Goal: Transaction & Acquisition: Purchase product/service

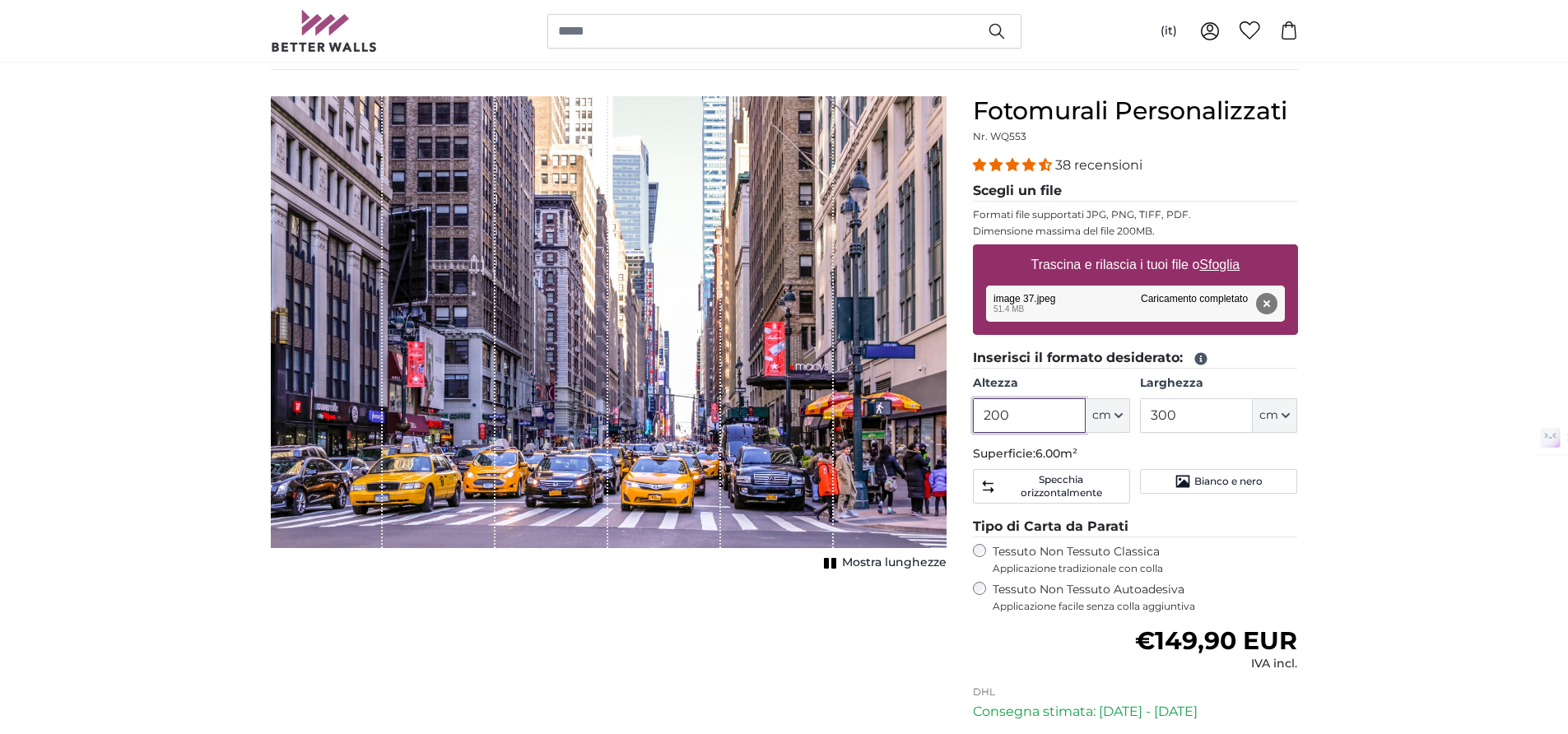
click at [1059, 417] on input "200" at bounding box center [1030, 415] width 113 height 35
click at [1054, 424] on input "200" at bounding box center [1030, 415] width 113 height 35
click at [1050, 421] on input "200" at bounding box center [1030, 415] width 113 height 35
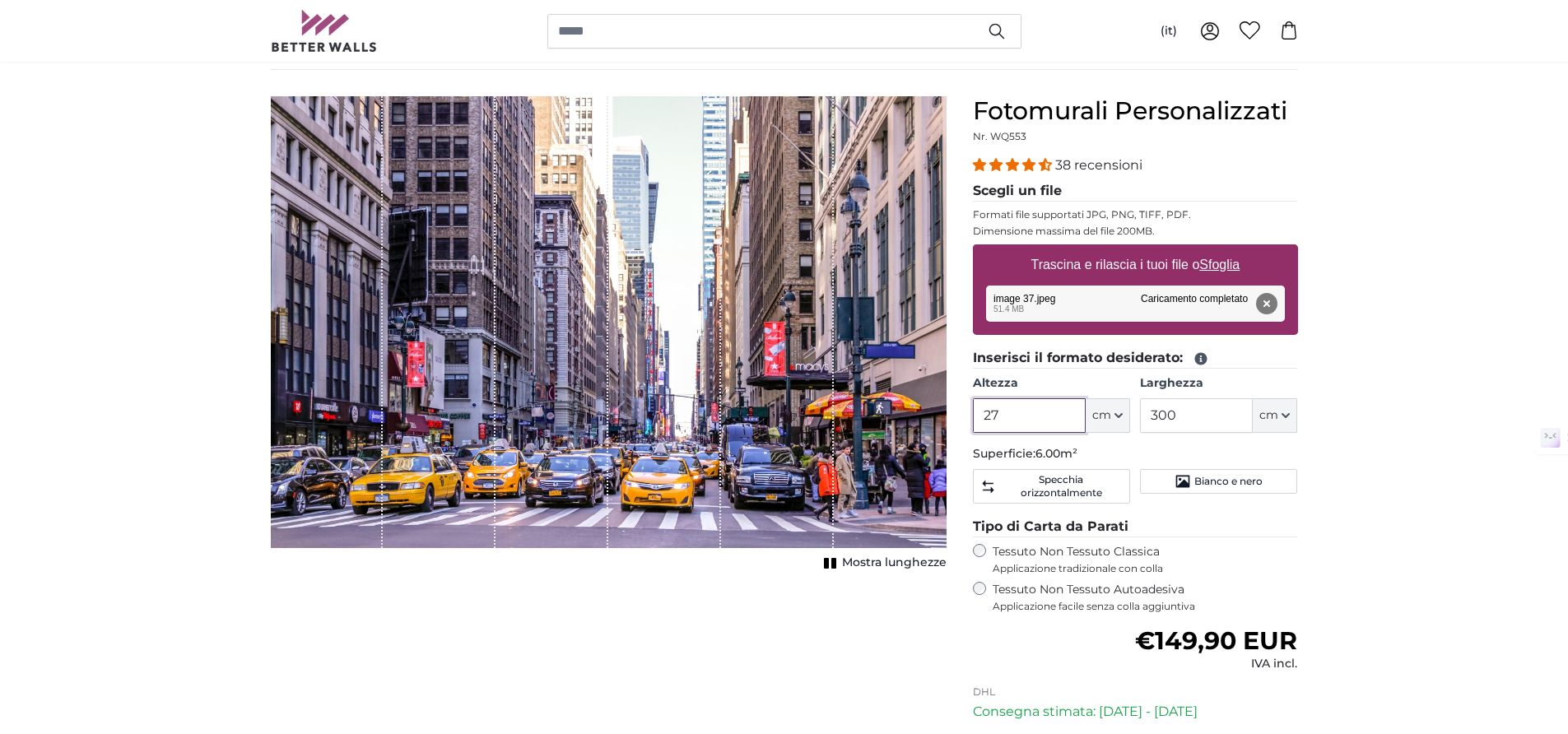
type input "277"
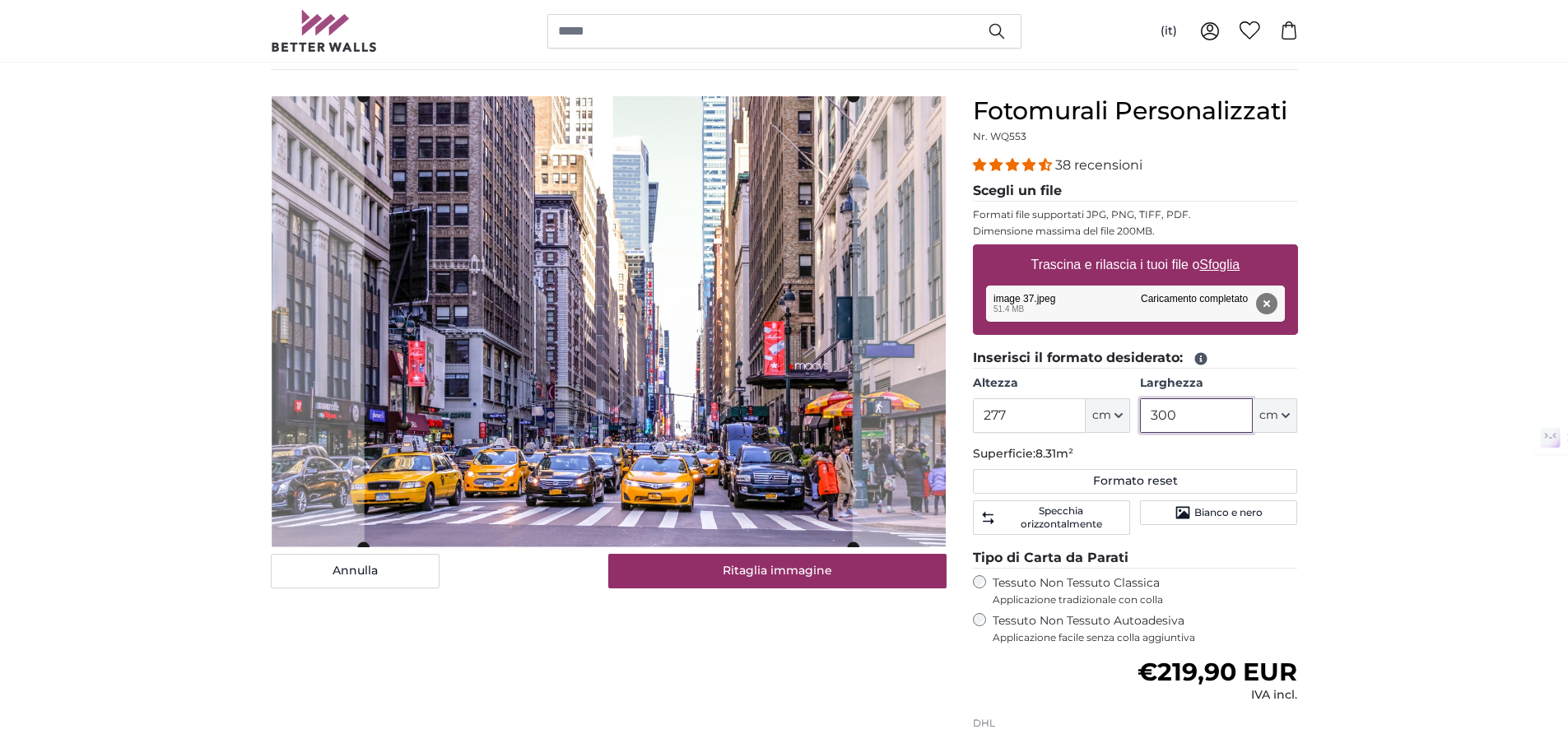
click at [1188, 418] on input "300" at bounding box center [1197, 415] width 113 height 35
click at [1189, 419] on input "300" at bounding box center [1197, 415] width 113 height 35
type input "<"
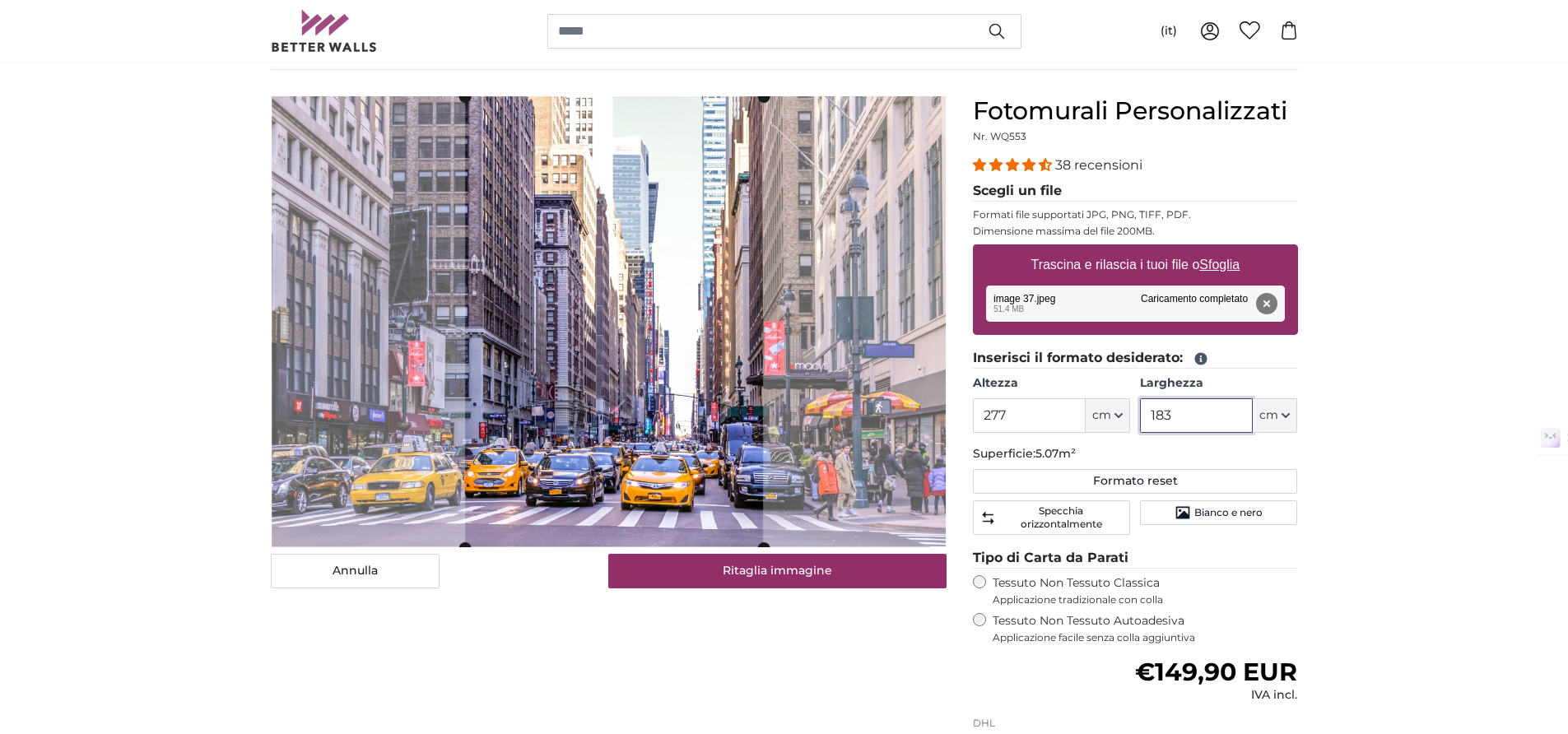
click at [633, 361] on cropper-handle at bounding box center [614, 322] width 298 height 451
type input "183"
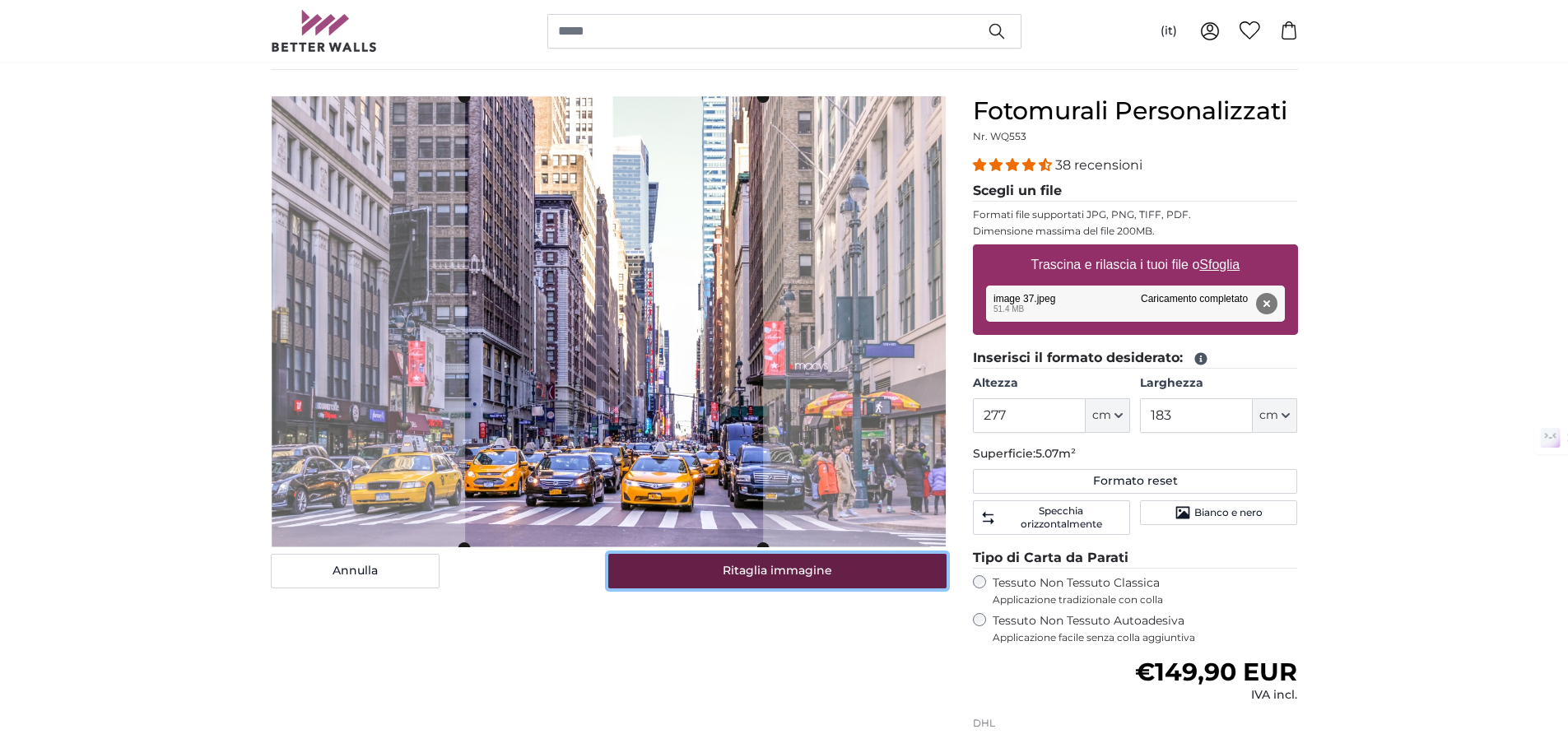
click at [693, 581] on button "Ritaglia immagine" at bounding box center [777, 570] width 338 height 35
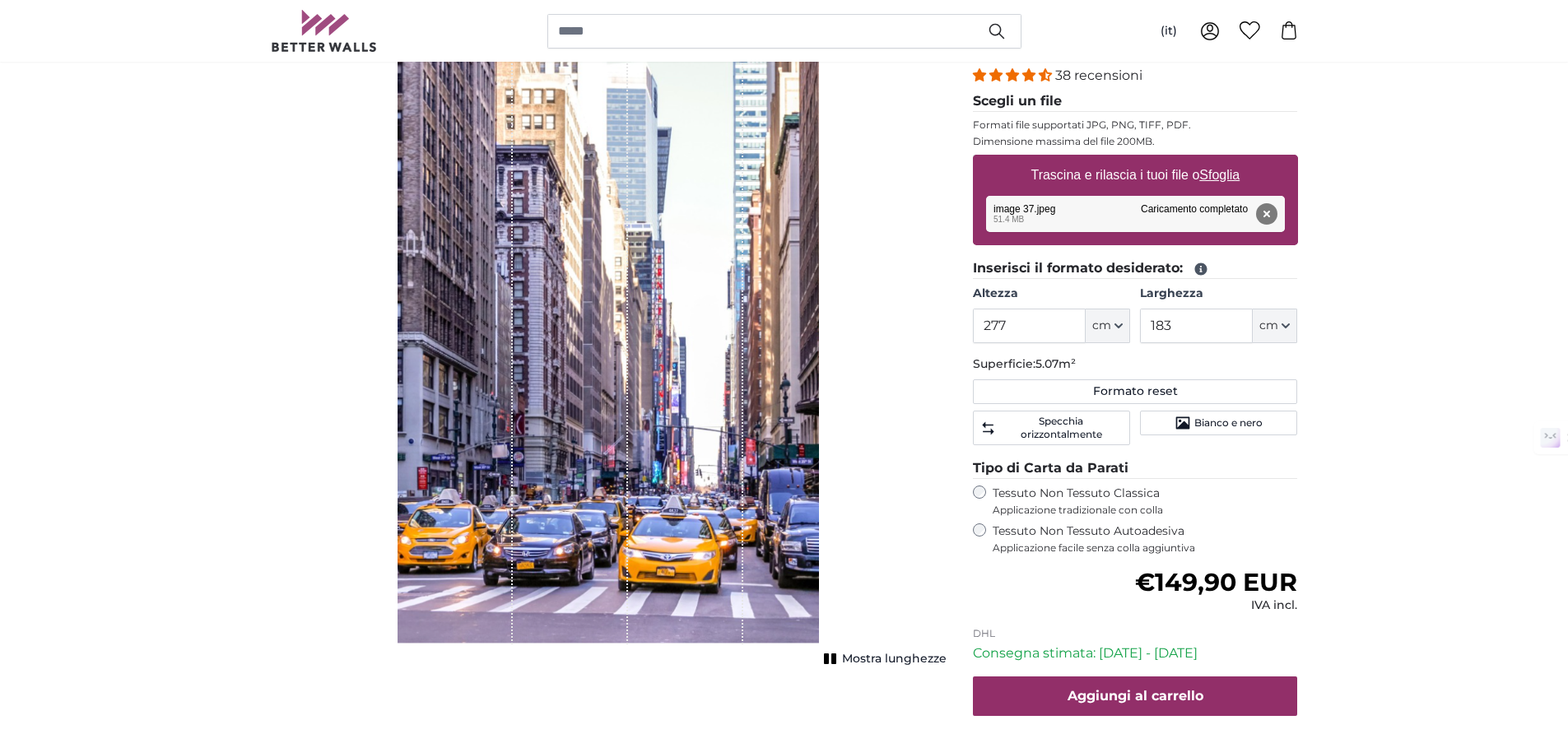
scroll to position [239, 0]
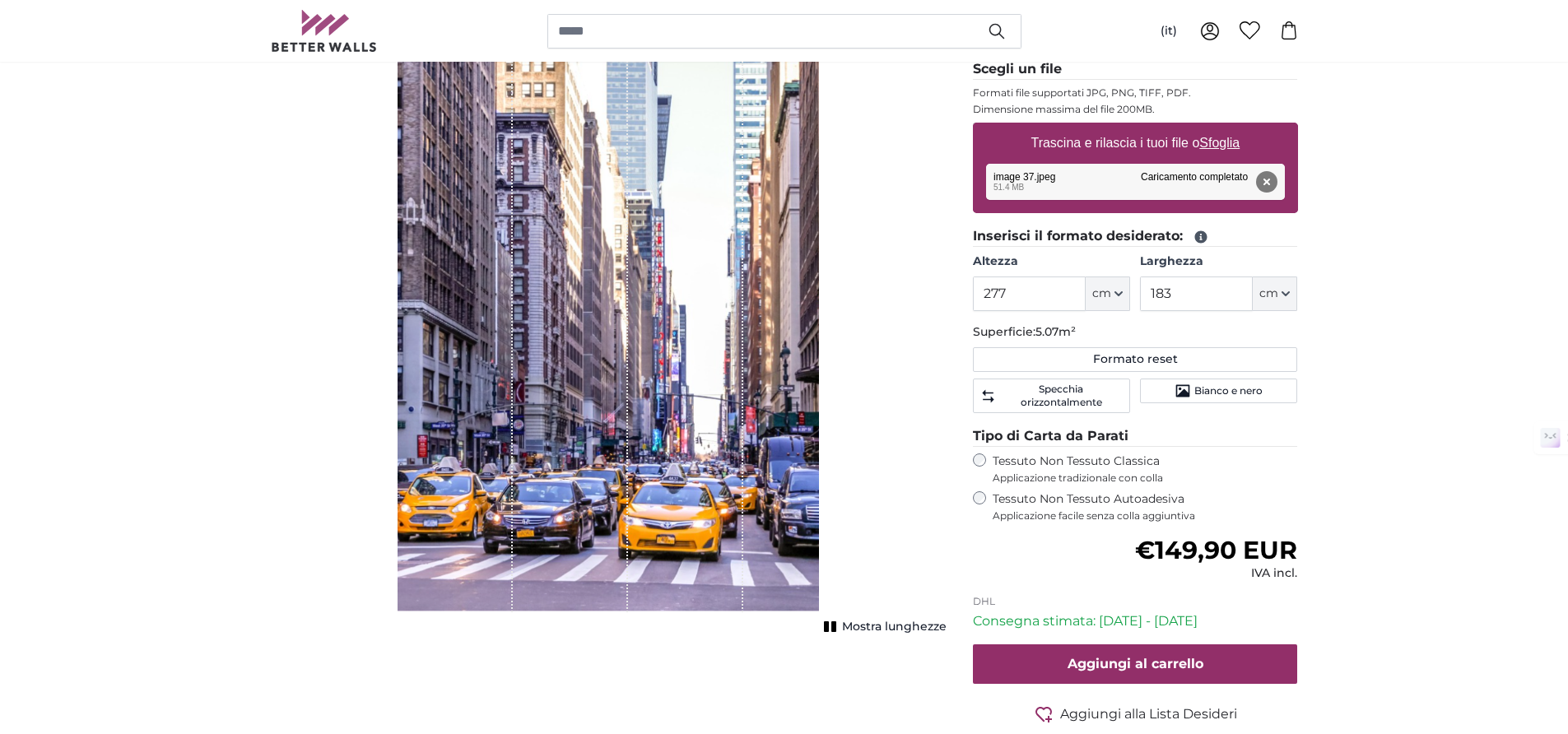
click at [959, 258] on div "[PERSON_NAME] immagine Mostra lunghezze" at bounding box center [609, 389] width 703 height 830
click at [1265, 190] on button "Rimuovi" at bounding box center [1266, 183] width 22 height 22
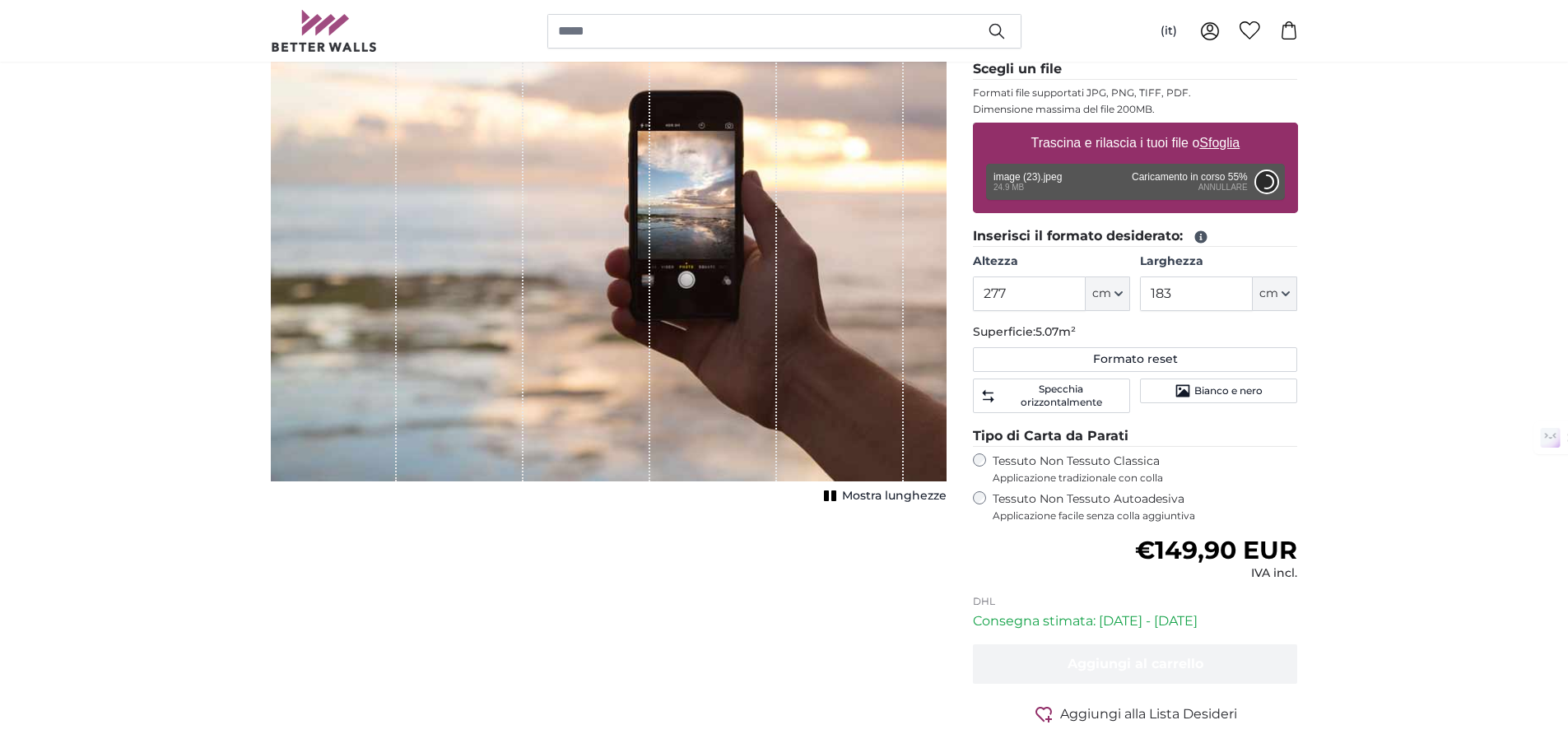
click at [1271, 184] on button "Annulla" at bounding box center [1266, 183] width 22 height 22
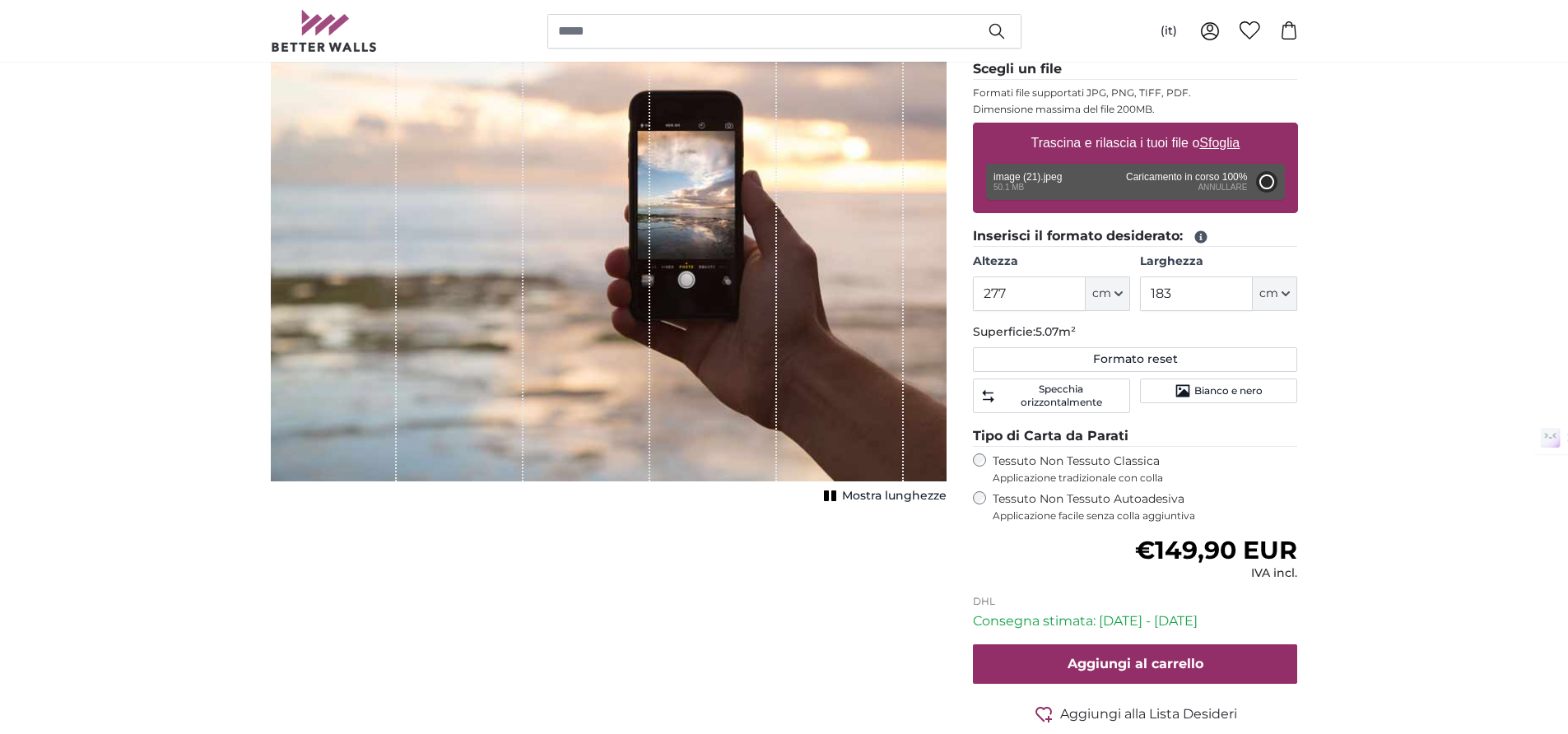
type input "200"
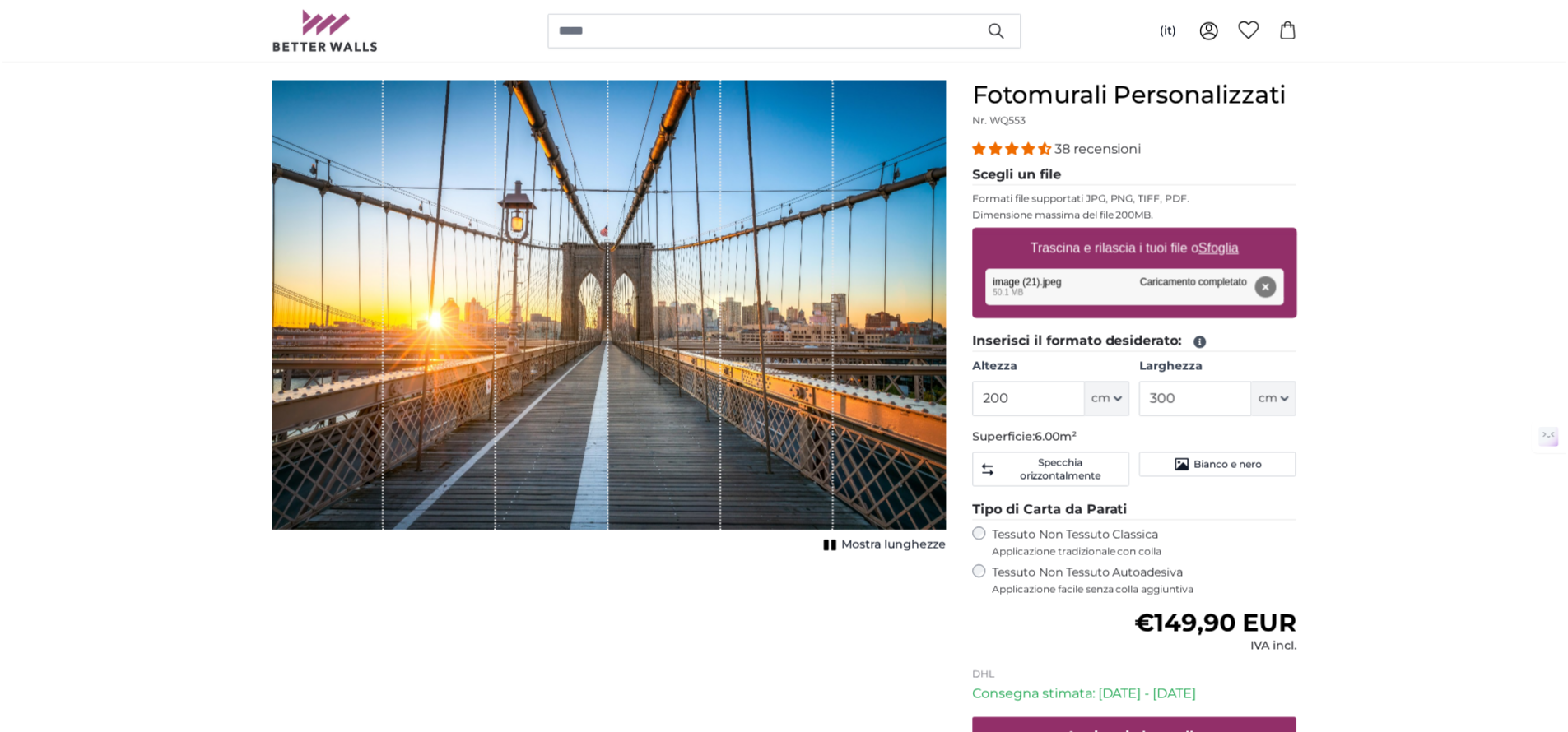
scroll to position [123, 0]
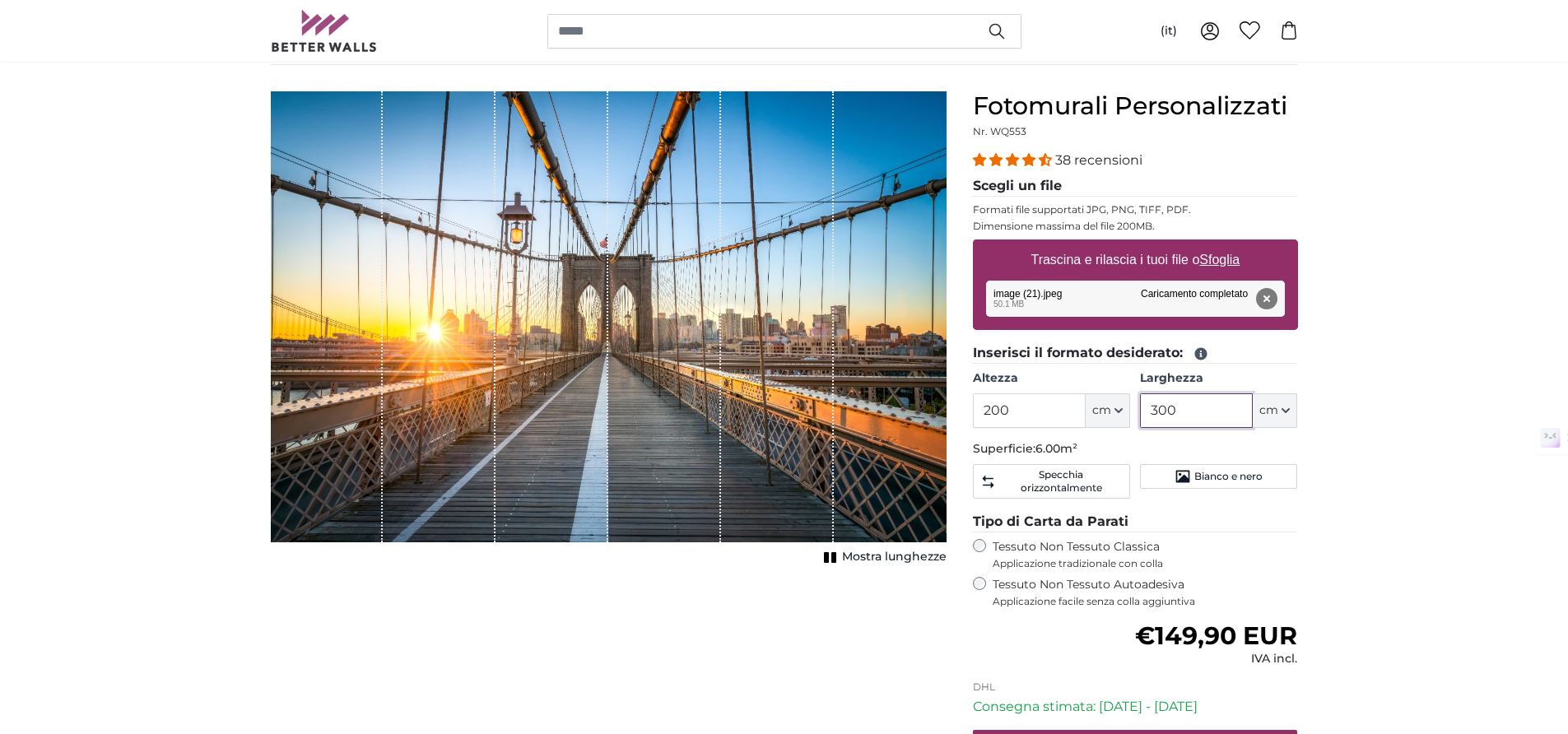
click at [1181, 409] on input "300" at bounding box center [1197, 411] width 113 height 35
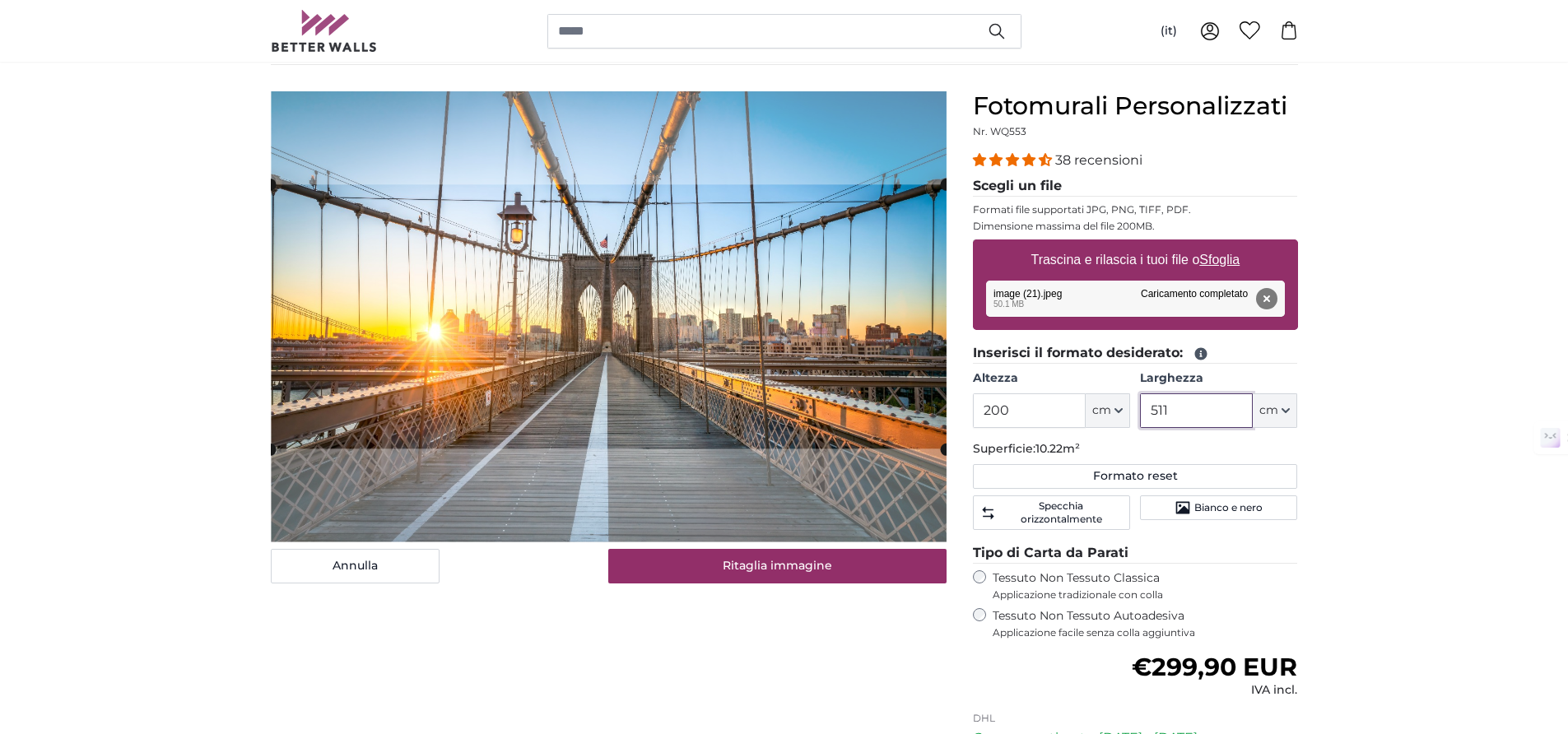
type input "511"
click at [1016, 414] on input "200" at bounding box center [1030, 411] width 113 height 35
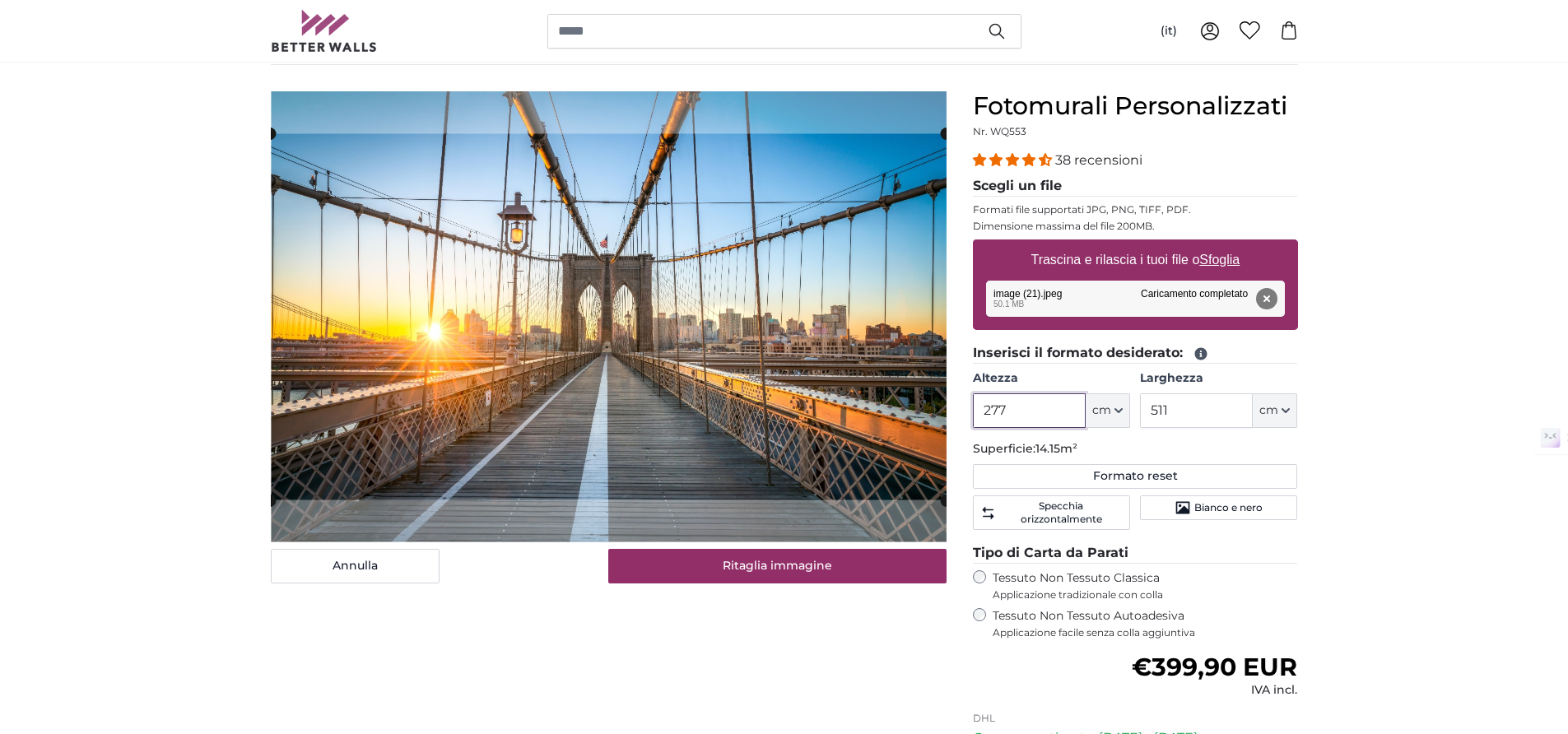
type input "277"
click at [1166, 420] on input "511" at bounding box center [1197, 411] width 113 height 35
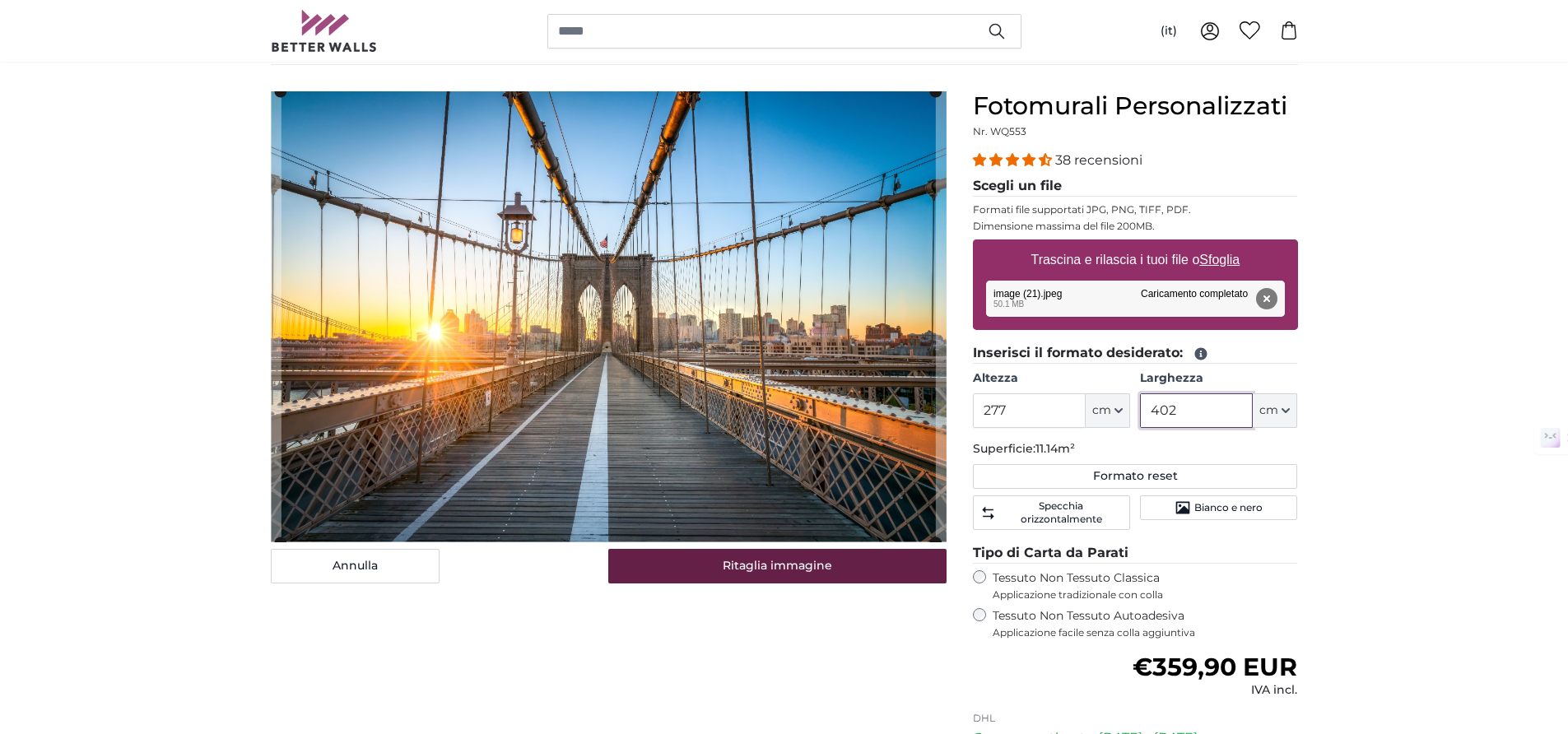
type input "402"
click at [800, 569] on button "Ritaglia immagine" at bounding box center [777, 565] width 338 height 35
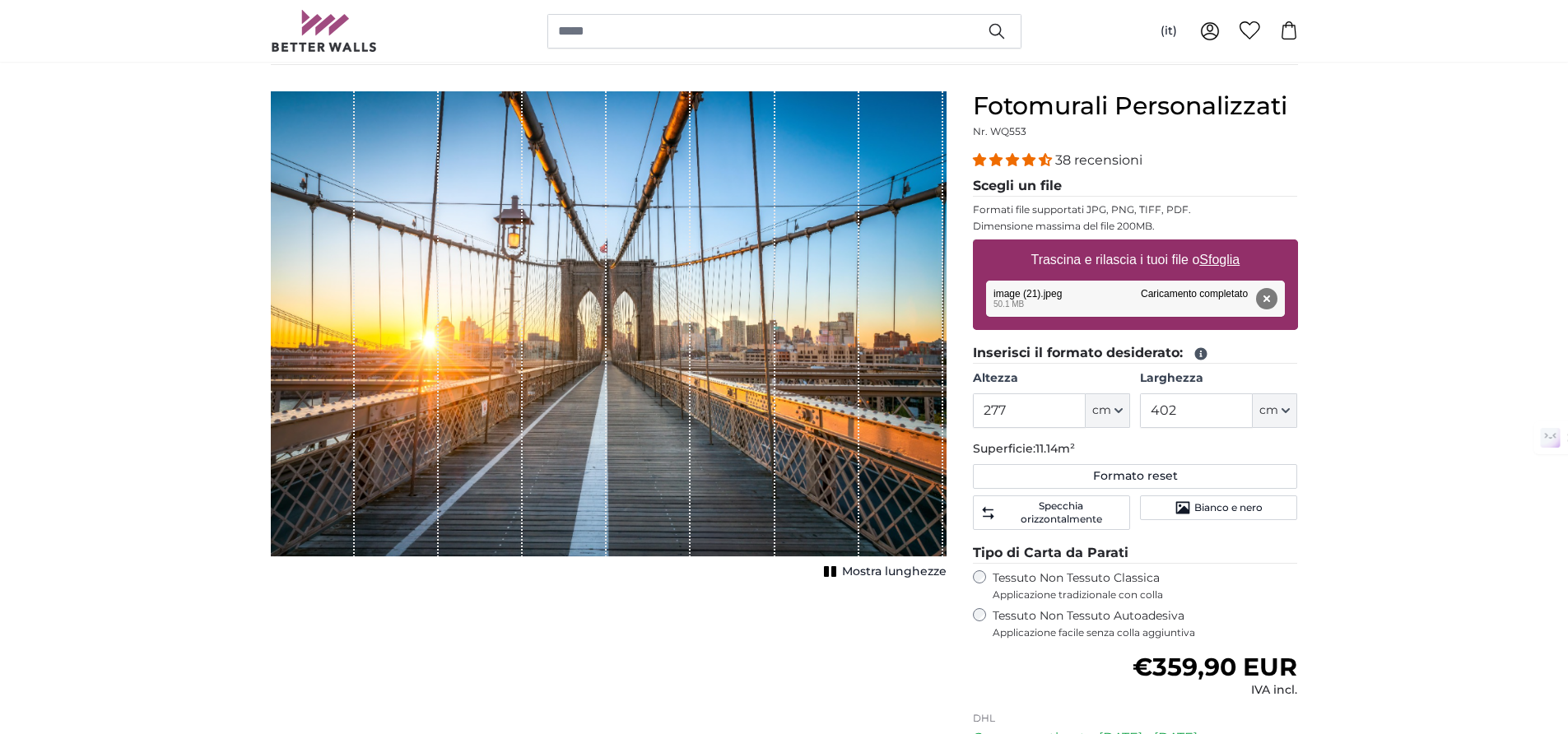
click at [592, 662] on div "[PERSON_NAME] immagine Mostra lunghezze" at bounding box center [609, 506] width 703 height 830
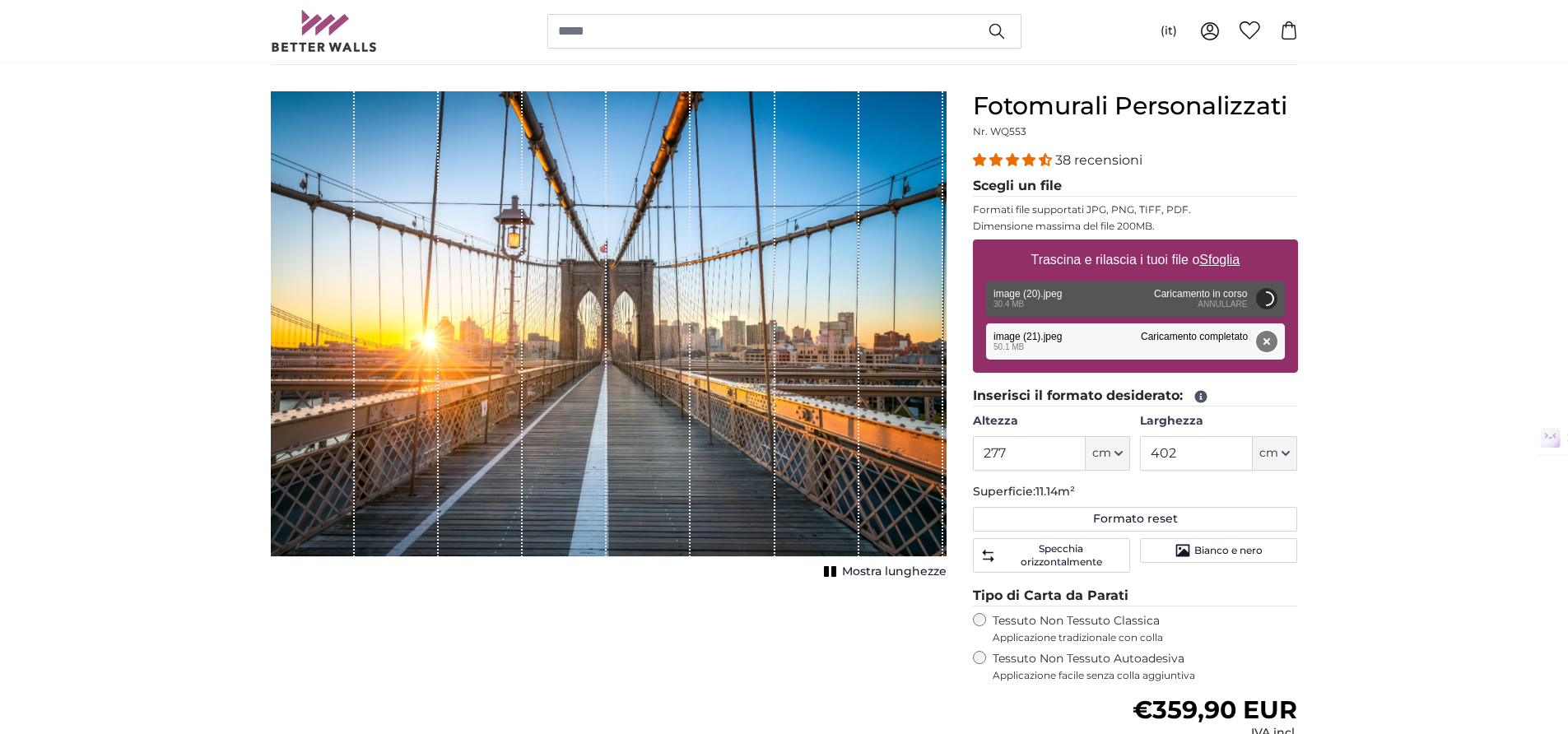
click at [1264, 343] on button "Rimuovi" at bounding box center [1266, 341] width 22 height 22
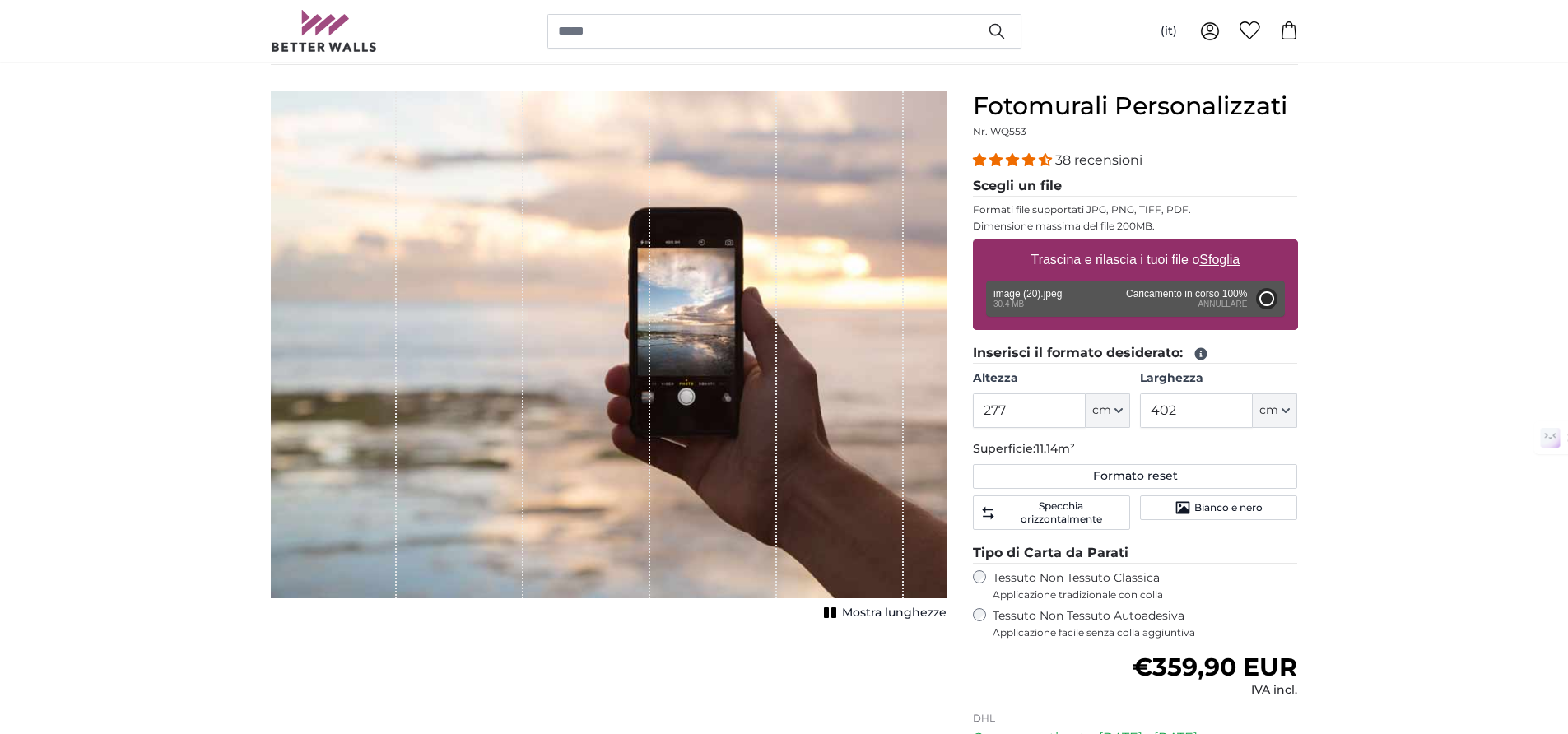
type input "200"
type input "308"
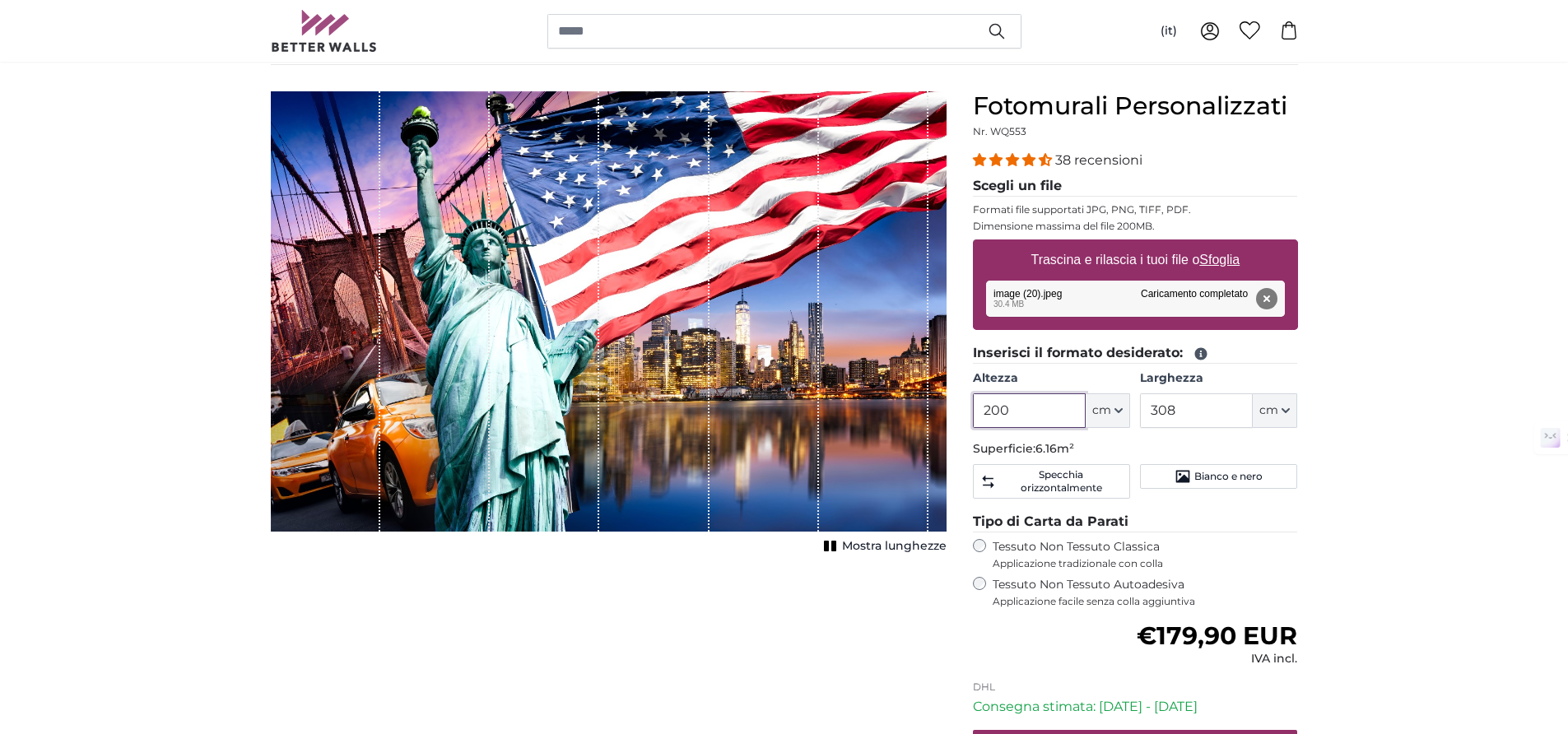
click at [1041, 413] on input "200" at bounding box center [1030, 411] width 113 height 35
type input "277"
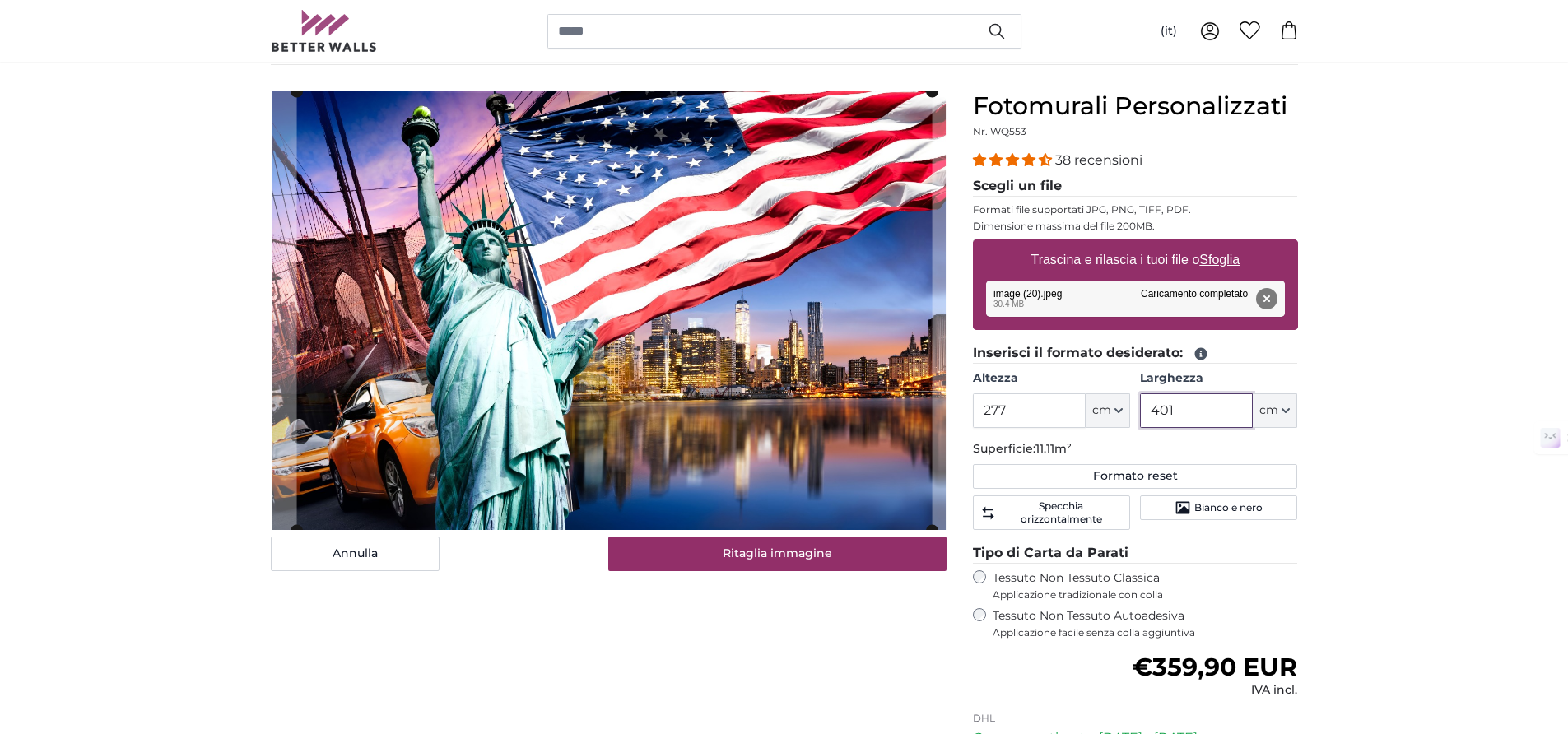
click at [720, 352] on cropper-handle at bounding box center [614, 310] width 635 height 438
click at [769, 365] on cropper-handle at bounding box center [613, 310] width 637 height 438
click at [802, 395] on cropper-handle at bounding box center [614, 311] width 637 height 438
type input "402"
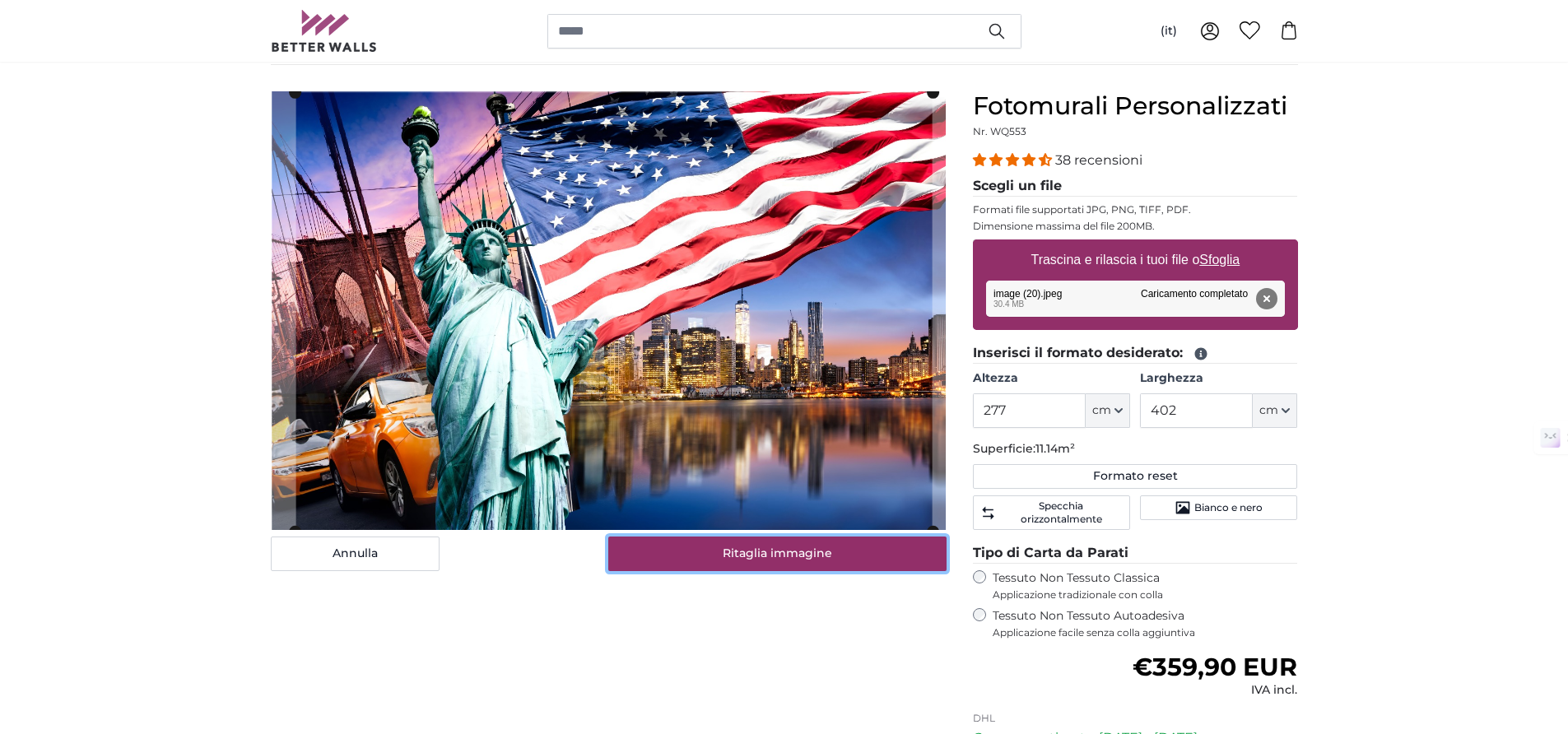
click at [860, 554] on button "Ritaglia immagine" at bounding box center [777, 553] width 338 height 35
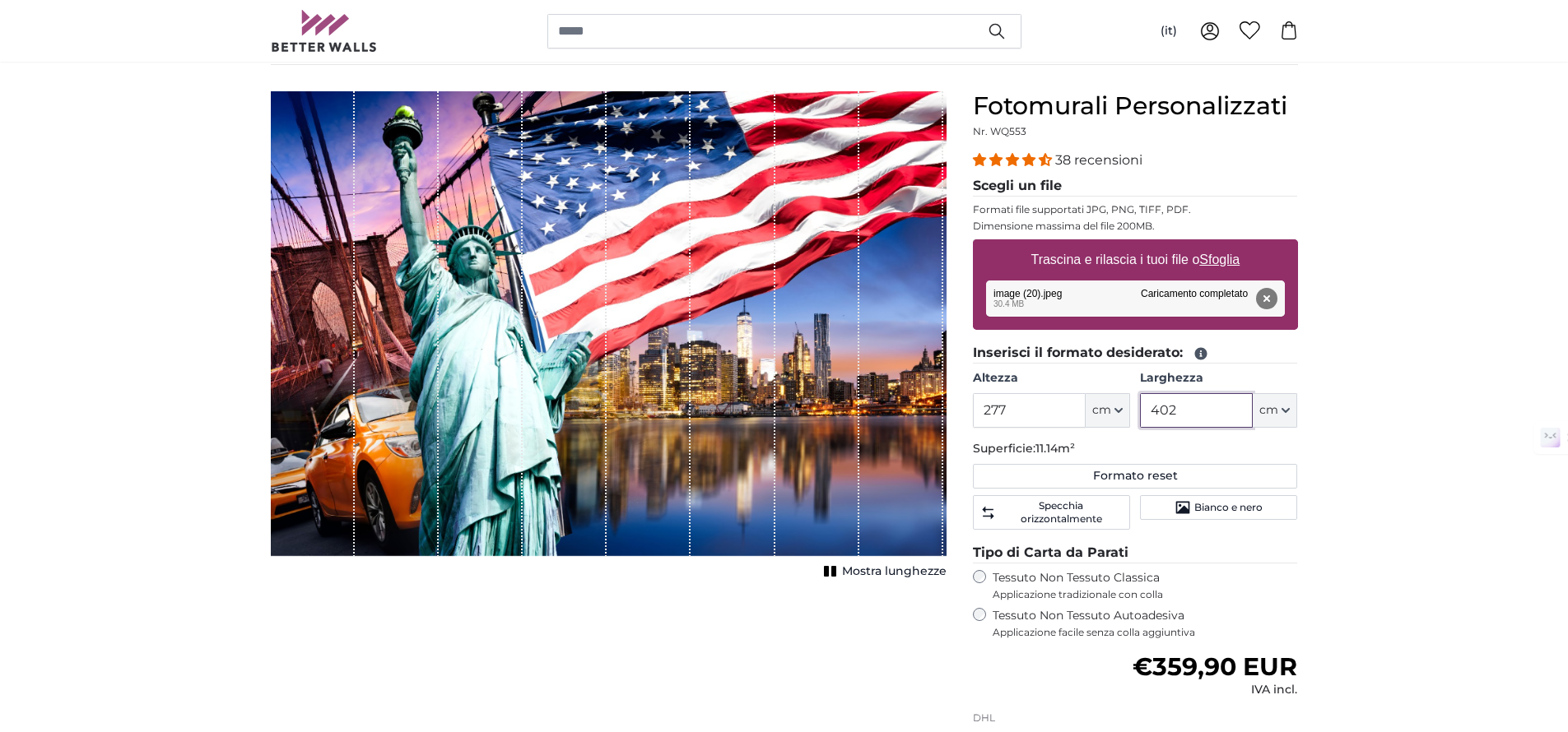
click at [1191, 407] on input "402" at bounding box center [1197, 411] width 113 height 35
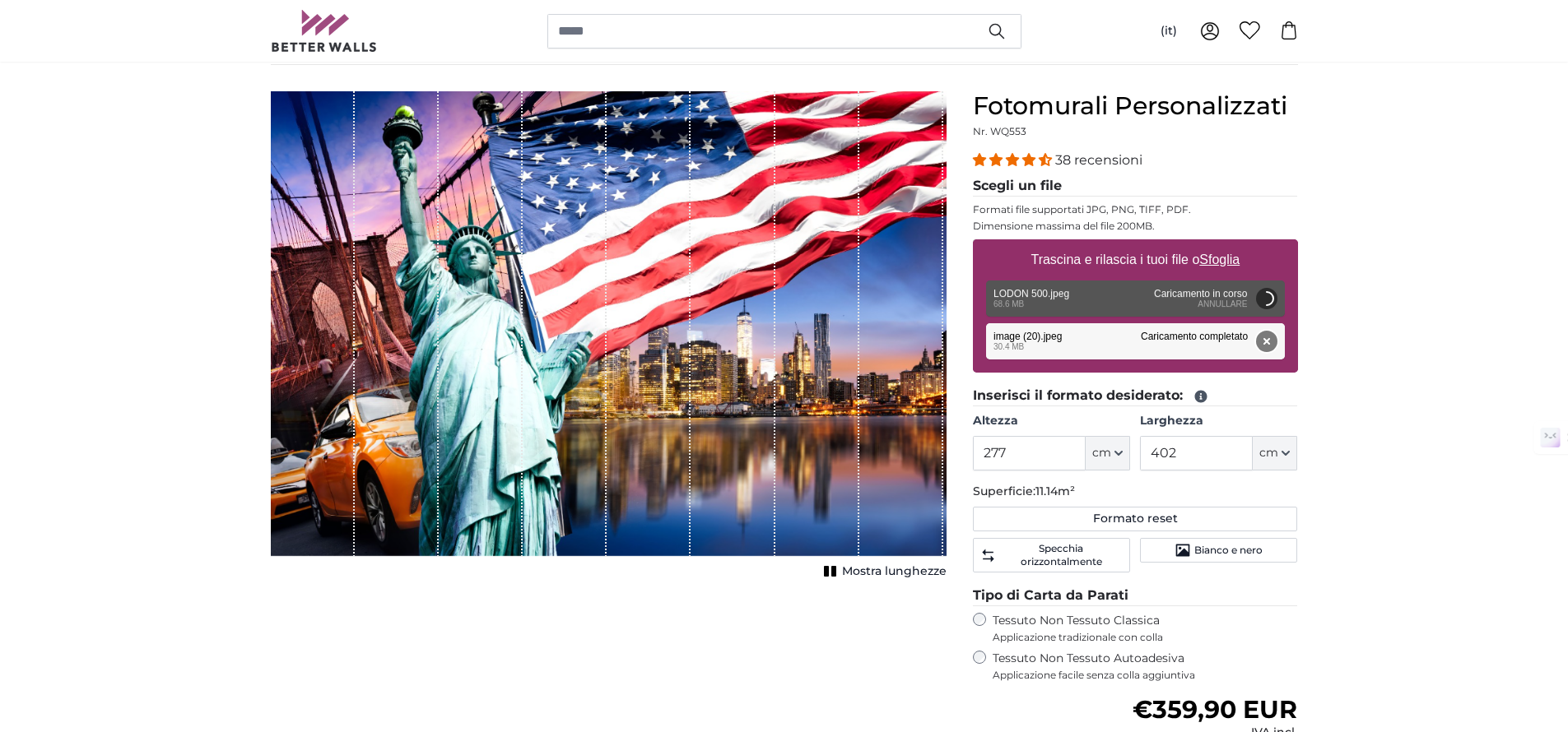
click at [1268, 340] on button "Rimuovi" at bounding box center [1266, 341] width 22 height 22
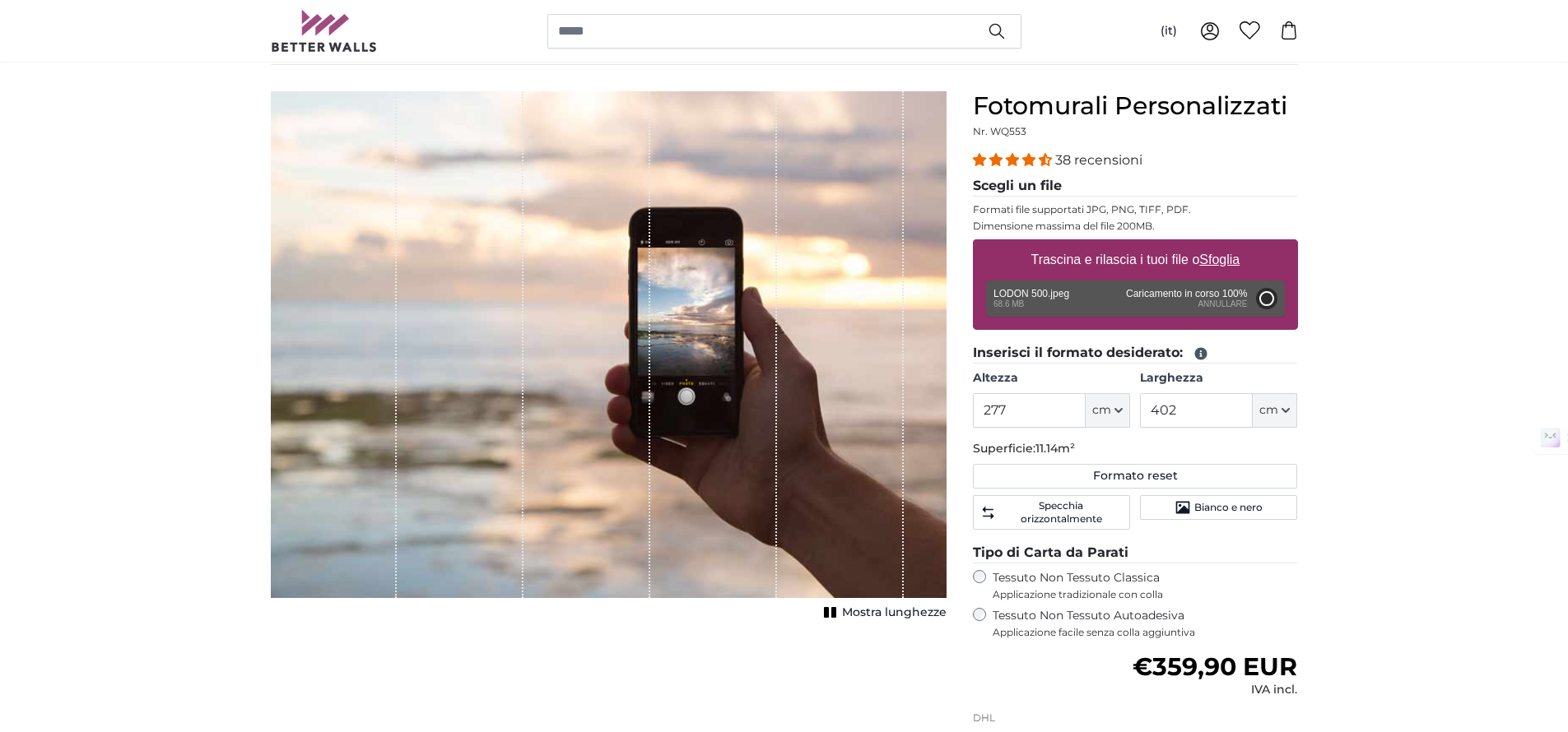
type input "200"
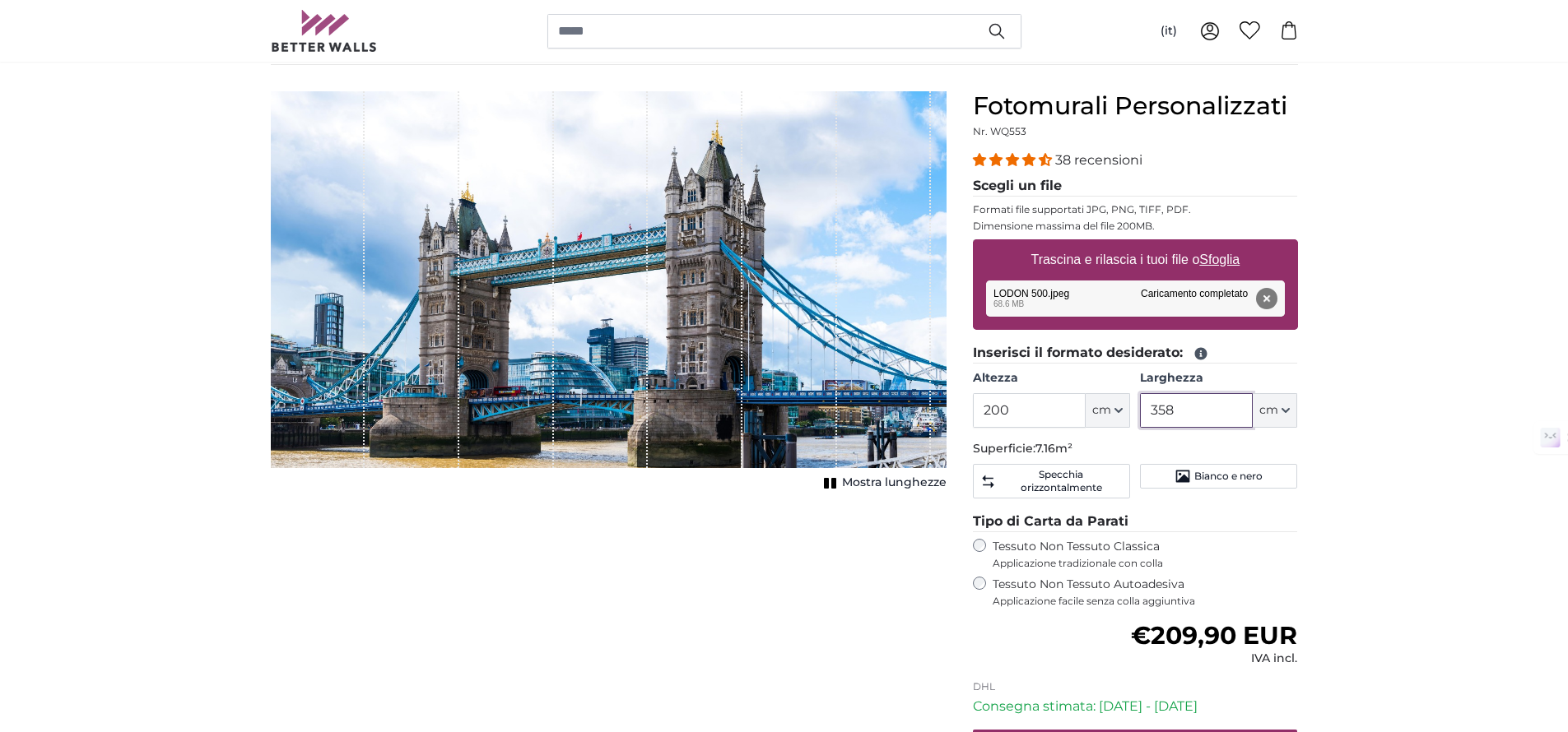
click at [1207, 418] on input "358" at bounding box center [1197, 411] width 113 height 35
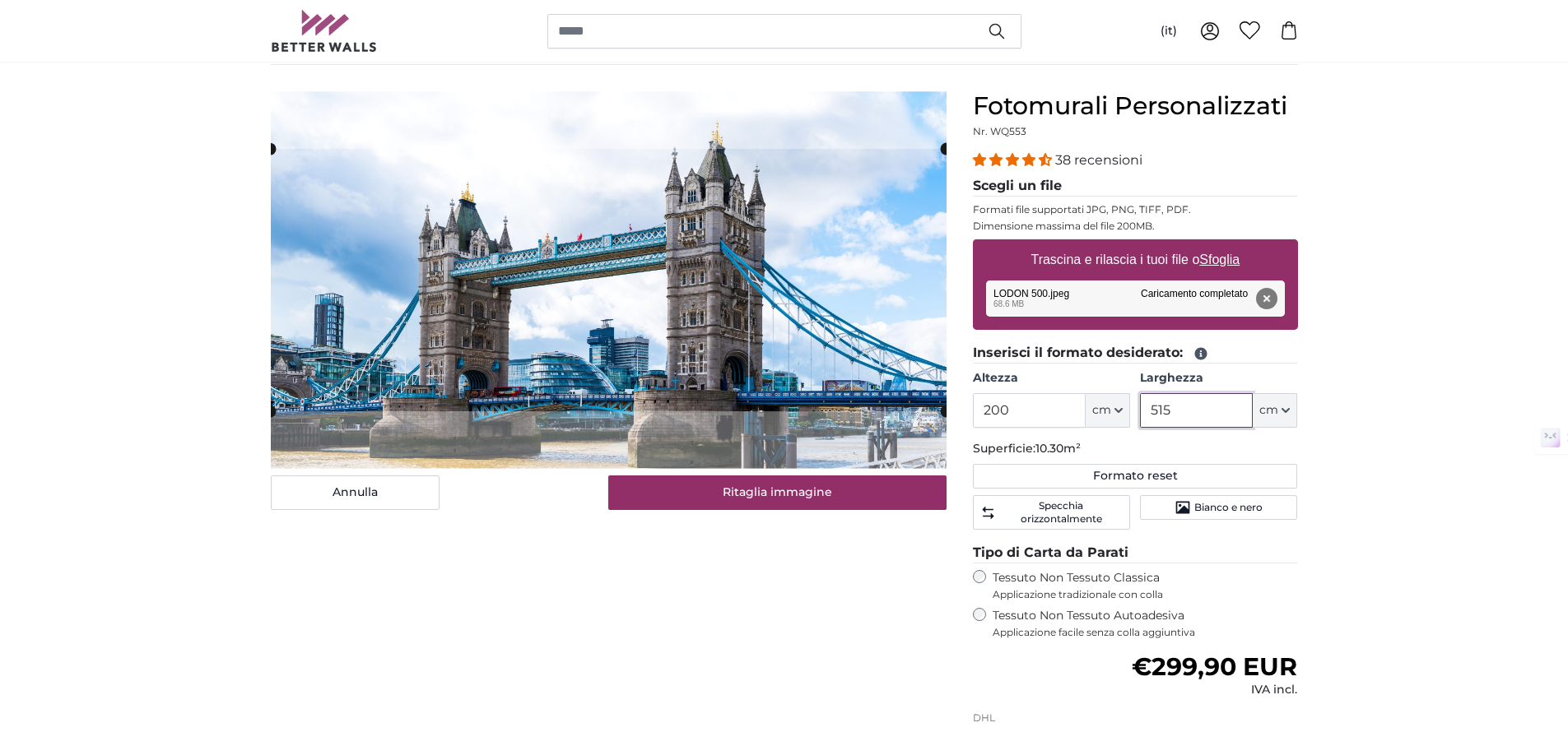
type input "515"
click at [1056, 408] on input "200" at bounding box center [1030, 411] width 113 height 35
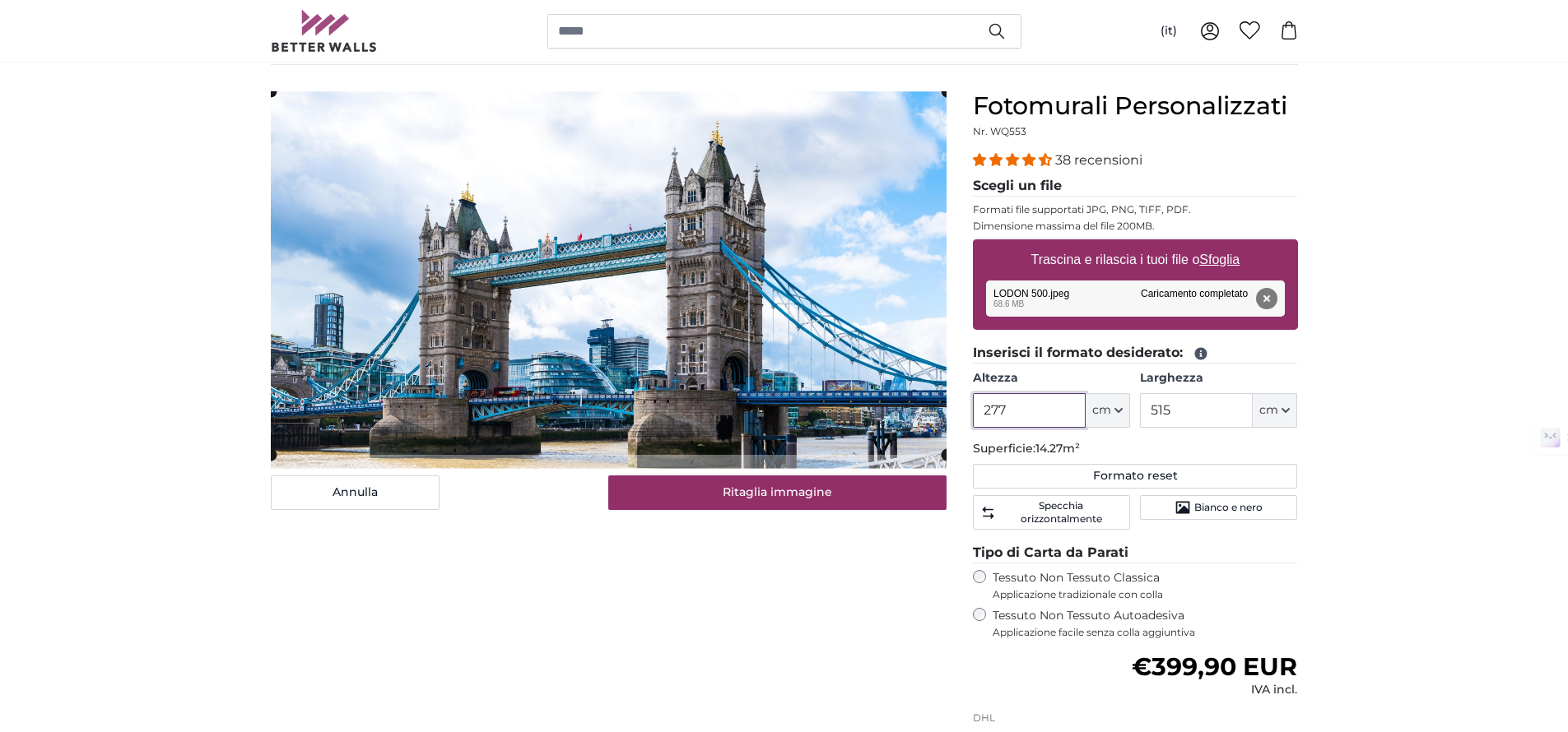
click at [791, 316] on cropper-handle at bounding box center [608, 273] width 676 height 364
type input "277"
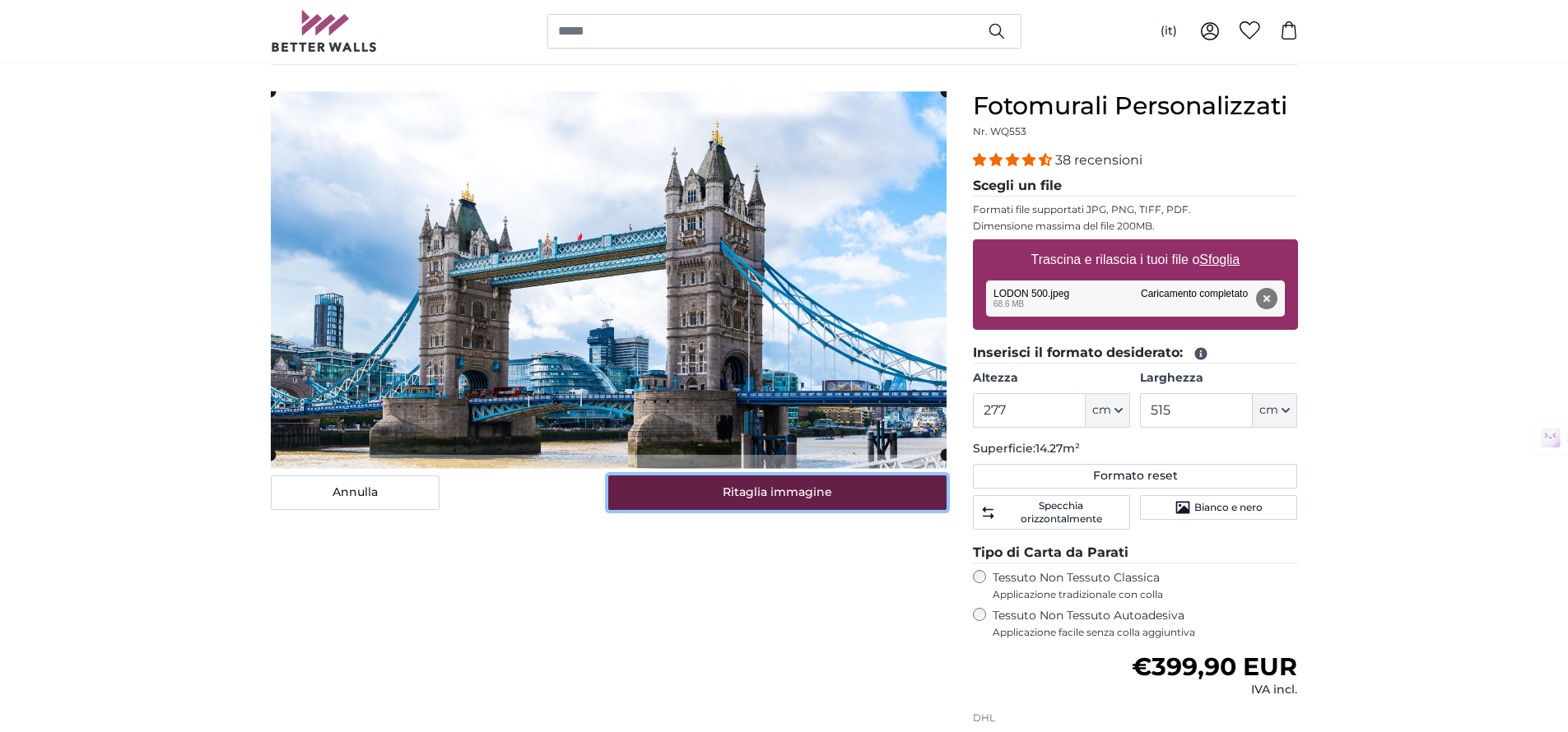
click at [869, 502] on button "Ritaglia immagine" at bounding box center [777, 492] width 338 height 35
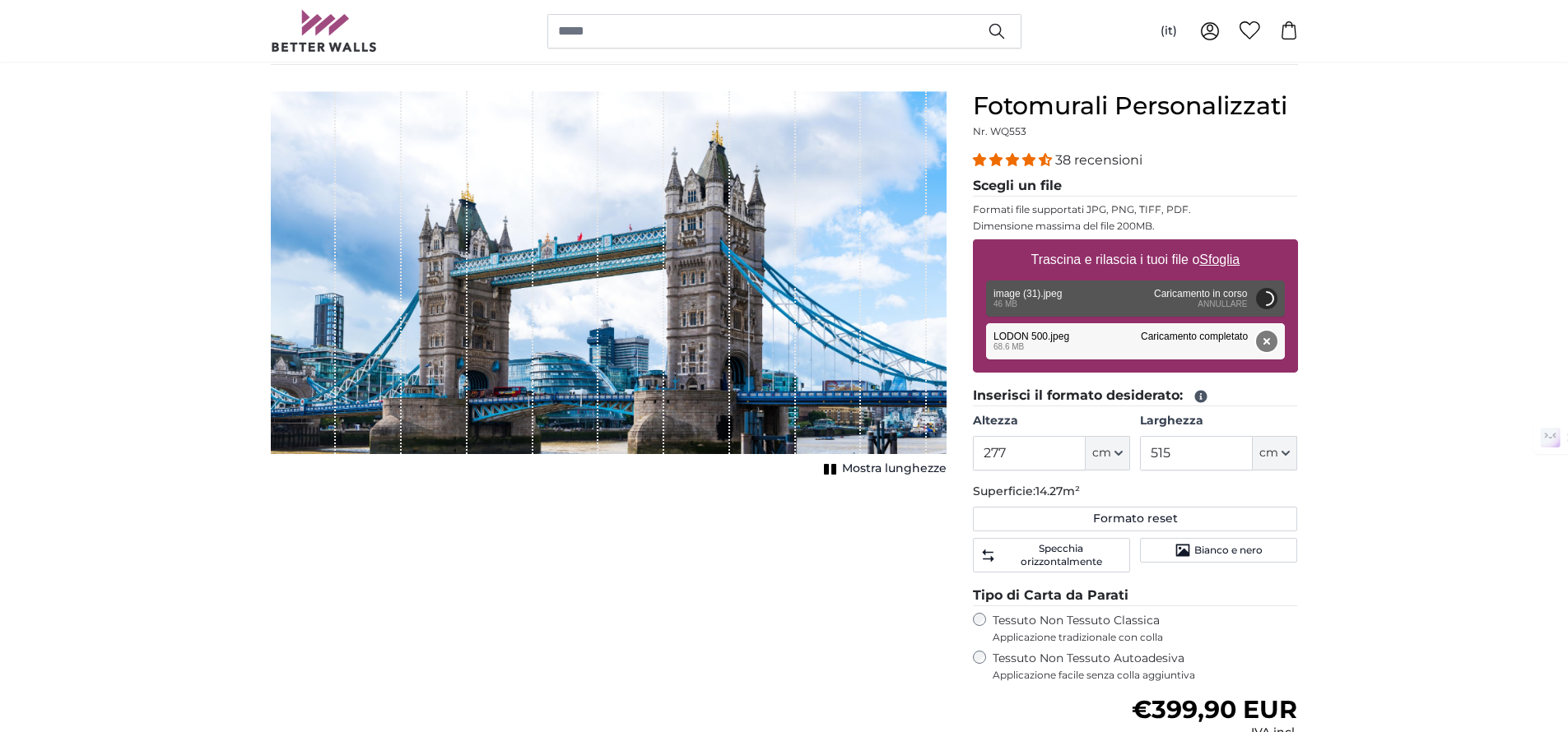
click at [1267, 346] on button "Rimuovi" at bounding box center [1266, 341] width 22 height 22
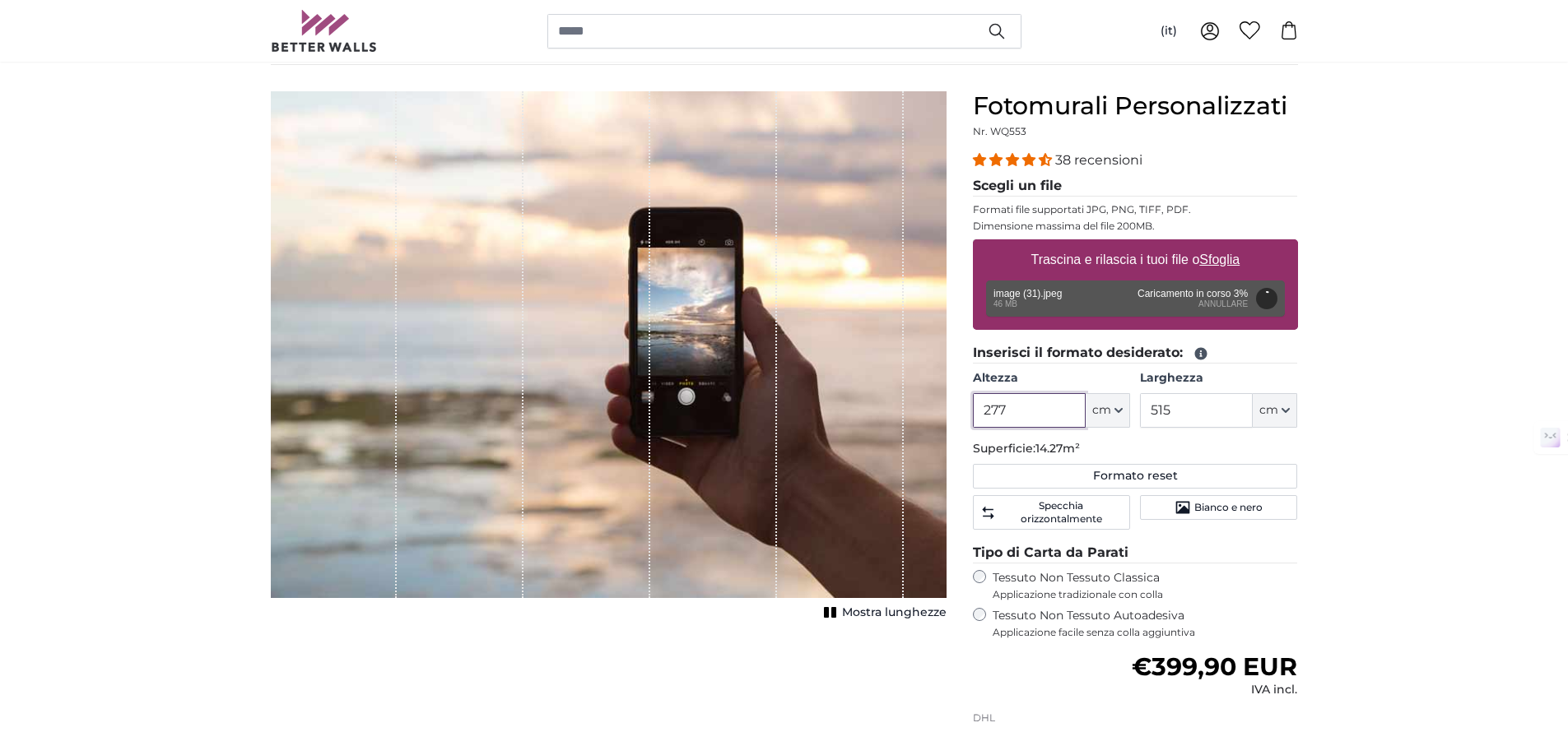
click at [1025, 409] on input "277" at bounding box center [1030, 411] width 113 height 35
click at [1171, 414] on input "515" at bounding box center [1197, 411] width 113 height 35
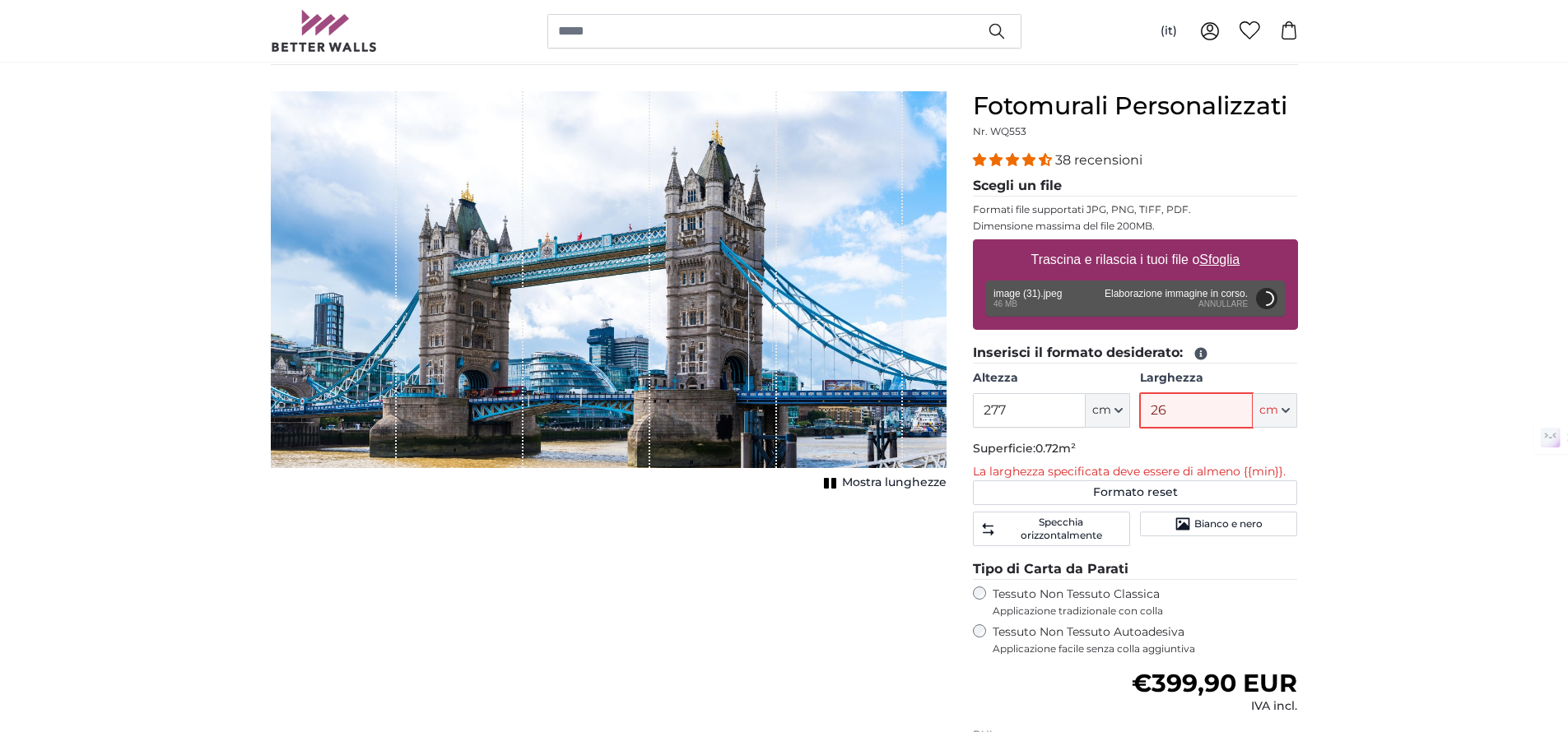
type input "263"
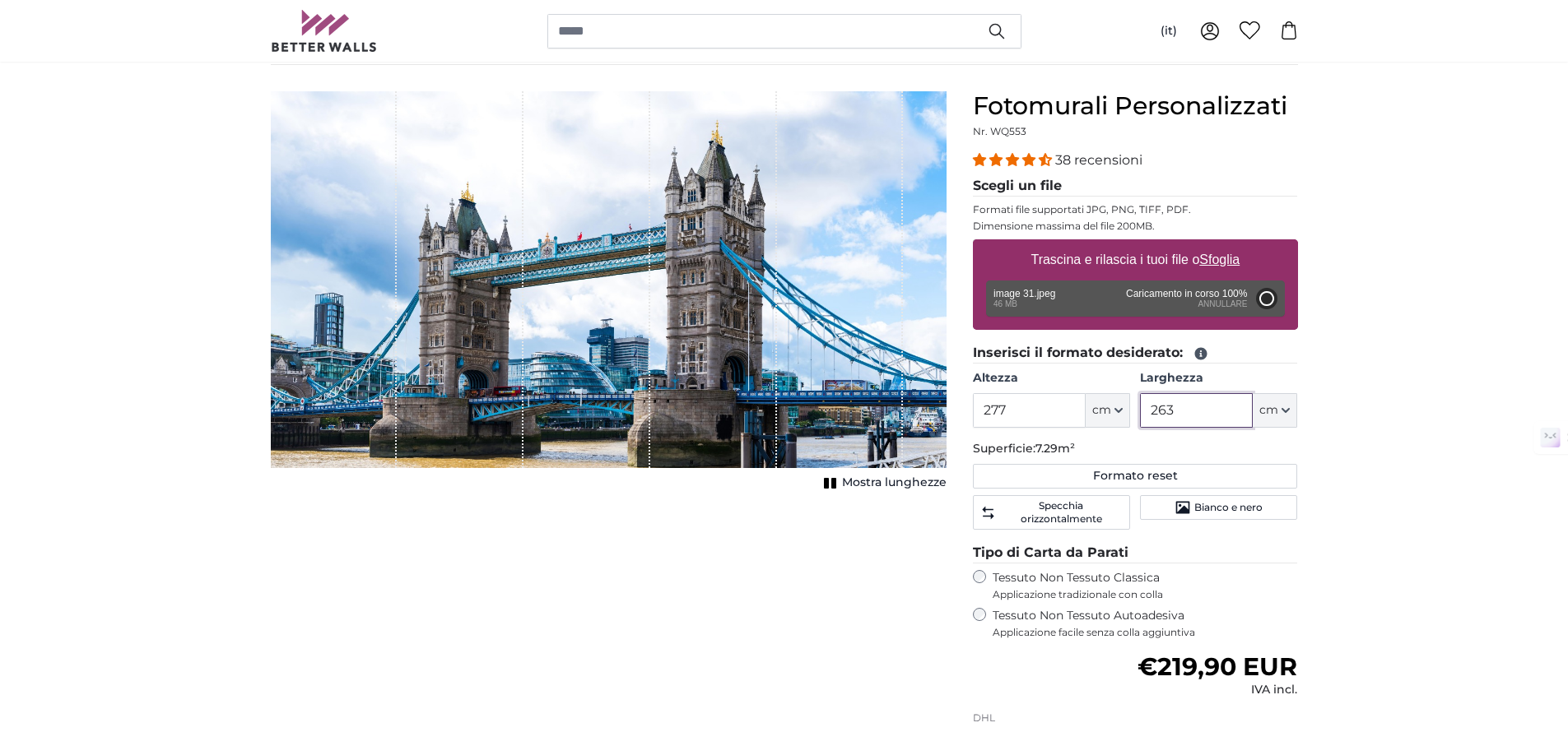
type input "200"
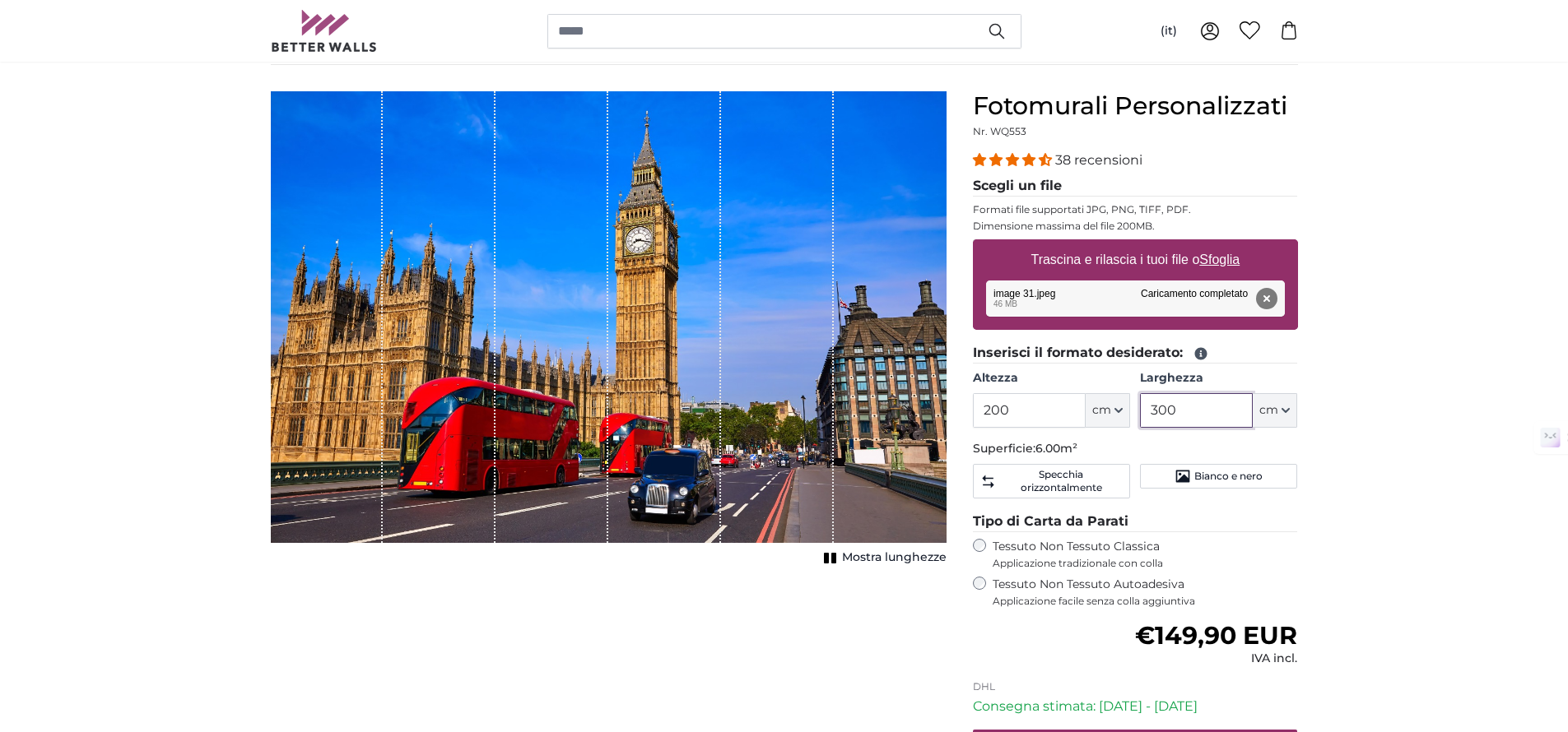
click at [1163, 421] on input "300" at bounding box center [1197, 411] width 113 height 35
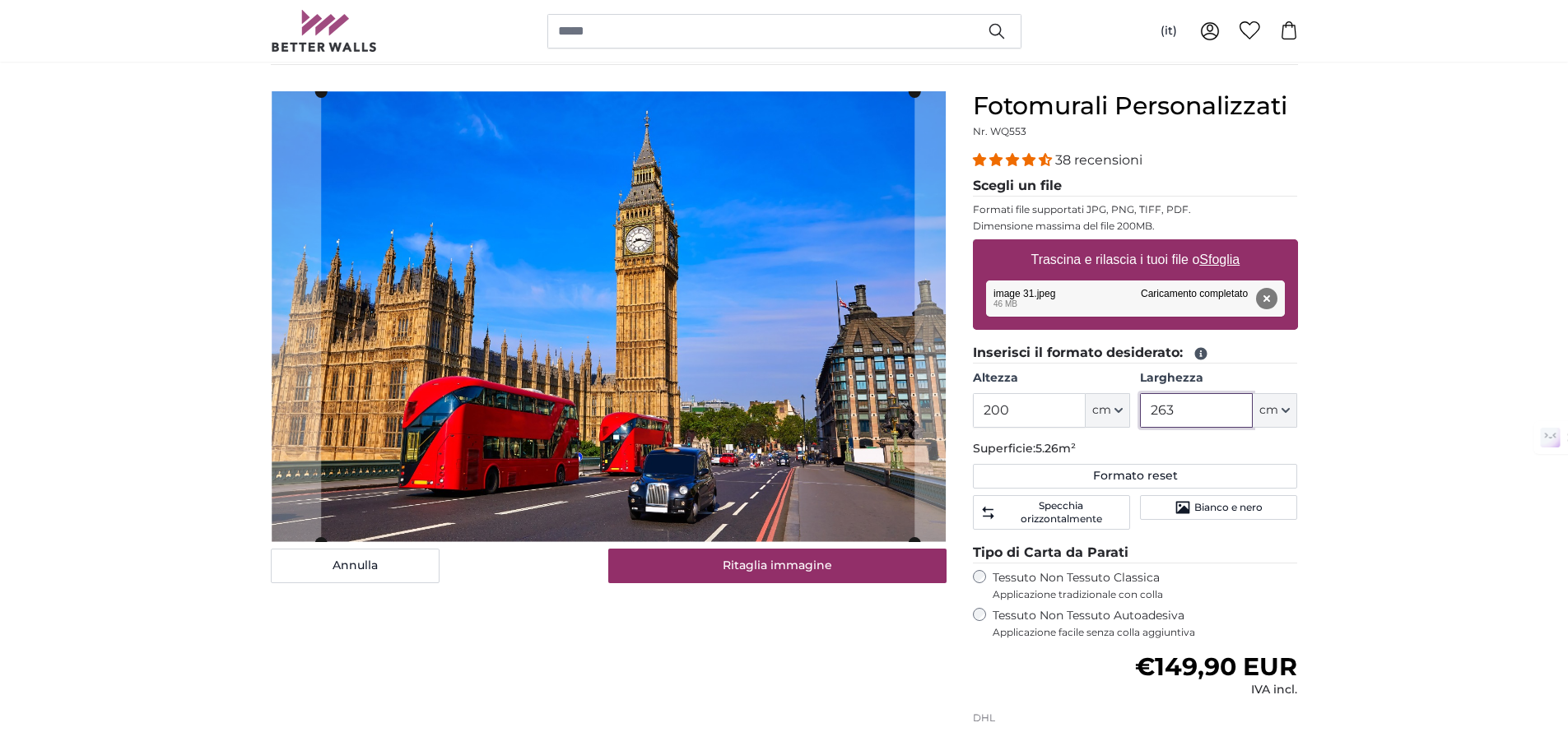
click at [800, 413] on cropper-handle at bounding box center [618, 317] width 593 height 451
type input "263"
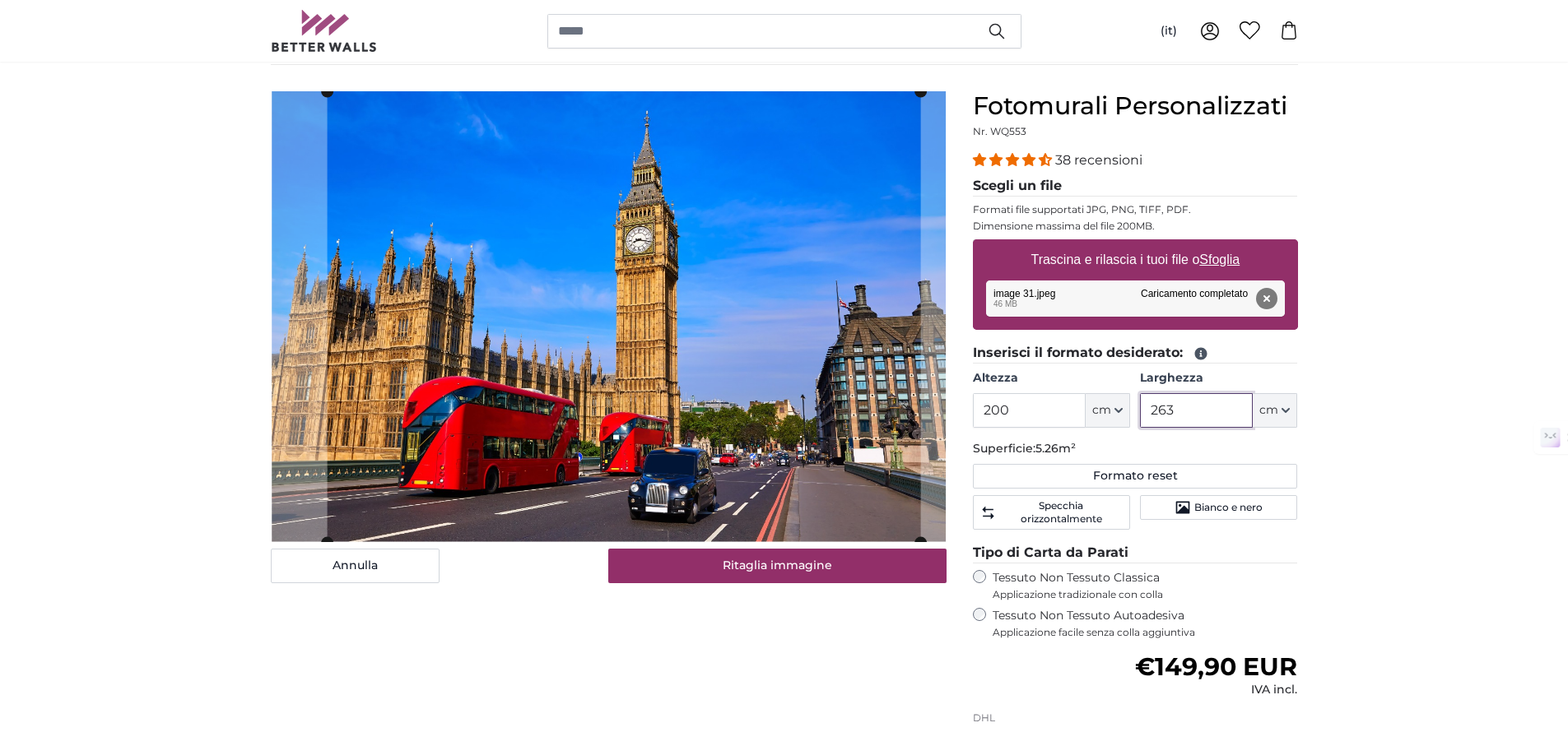
click at [794, 481] on cropper-handle at bounding box center [623, 316] width 593 height 451
drag, startPoint x: 799, startPoint y: 545, endPoint x: 785, endPoint y: 520, distance: 28.7
click at [785, 520] on div "[PERSON_NAME] immagine" at bounding box center [608, 337] width 676 height 492
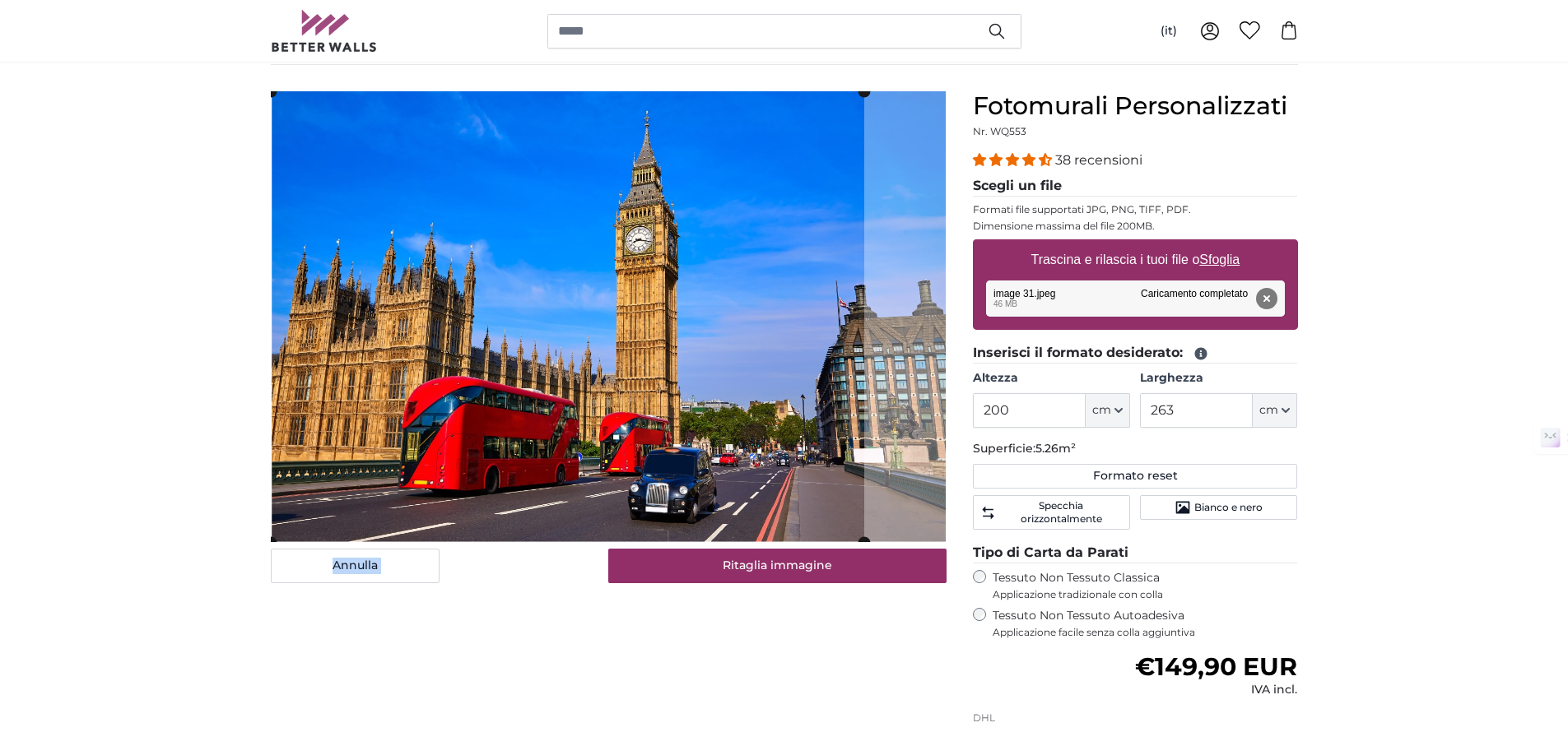
click at [663, 498] on cropper-handle at bounding box center [568, 316] width 593 height 451
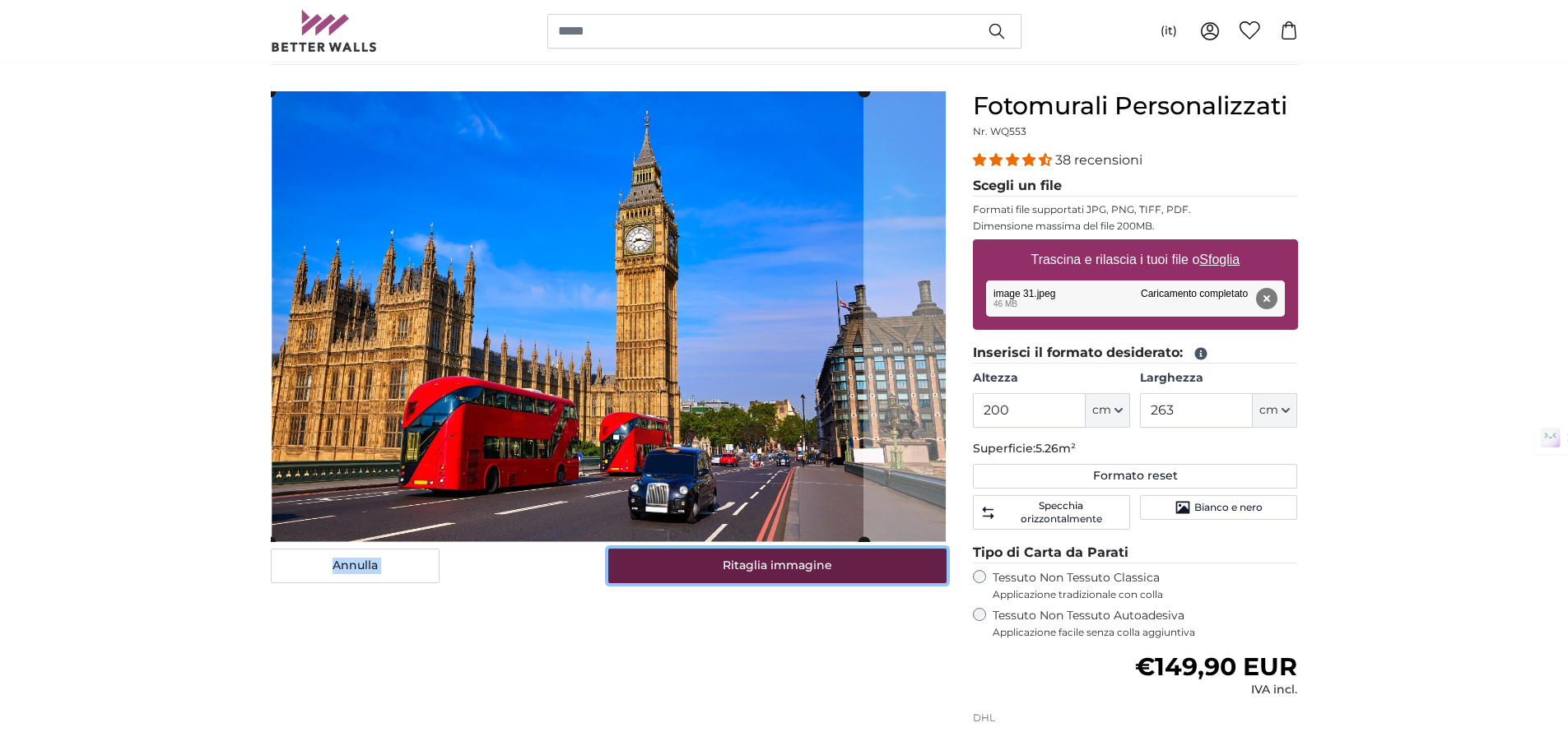
click at [782, 562] on button "Ritaglia immagine" at bounding box center [777, 565] width 338 height 35
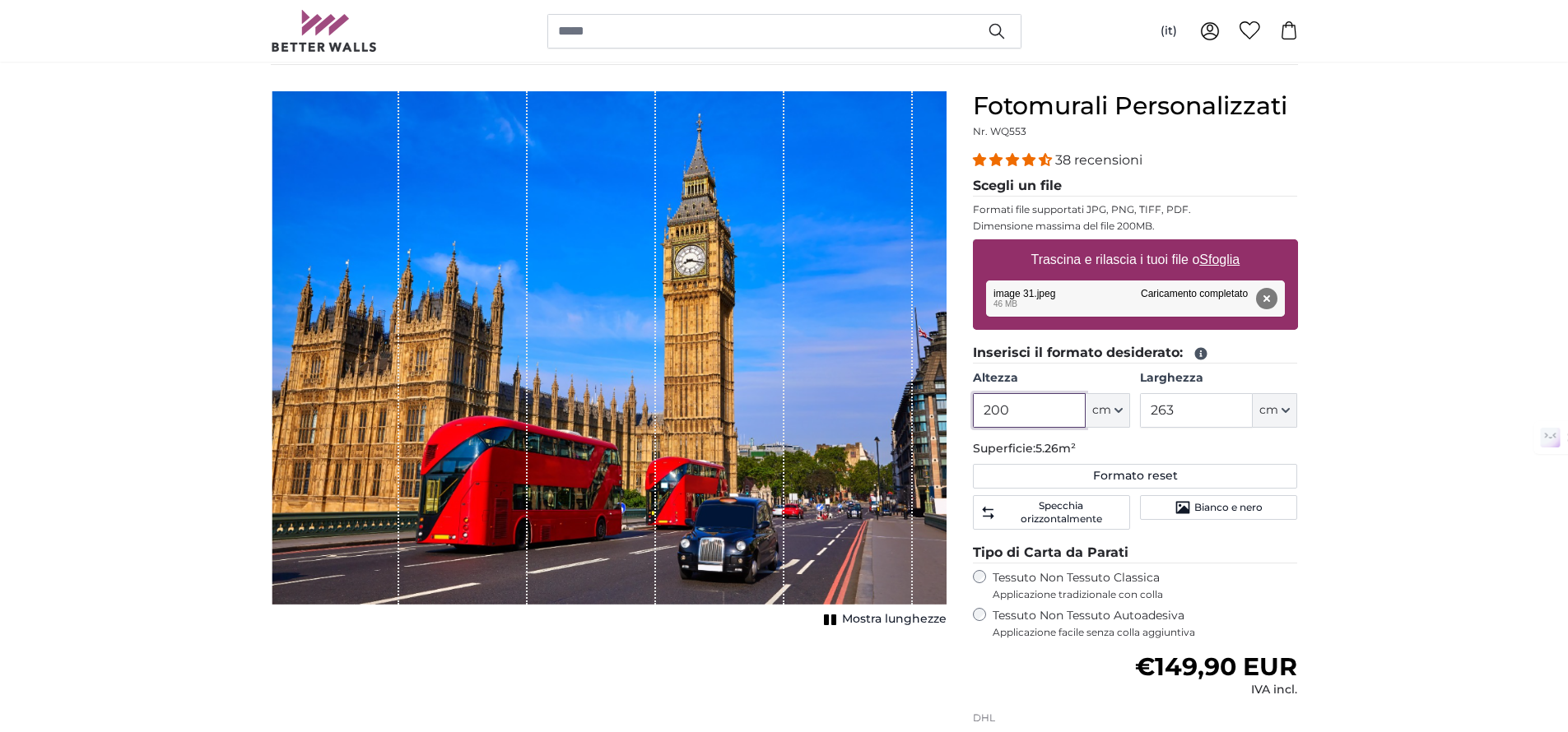
click at [1028, 406] on input "200" at bounding box center [1030, 411] width 113 height 35
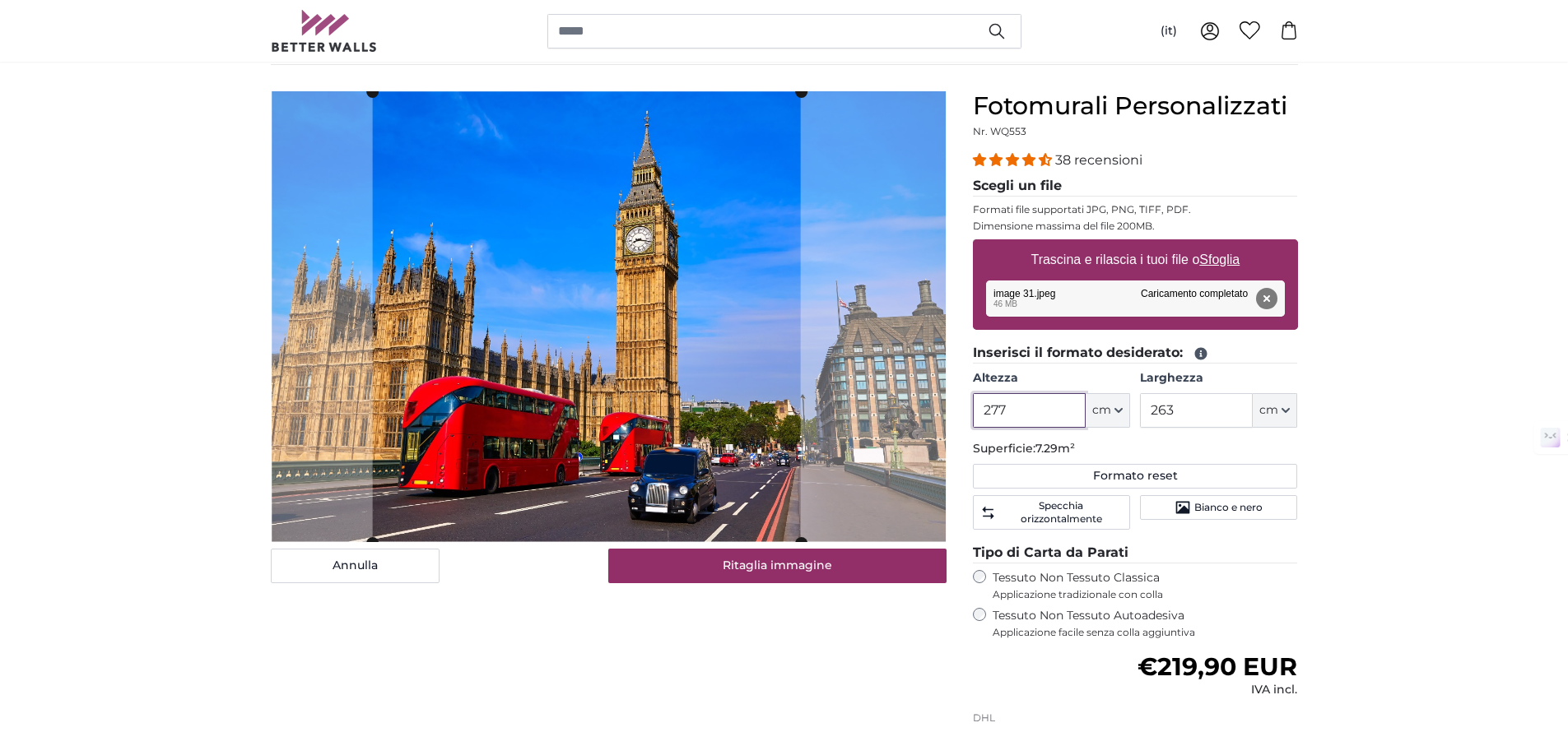
click at [485, 413] on cropper-handle at bounding box center [586, 317] width 428 height 451
type input "277"
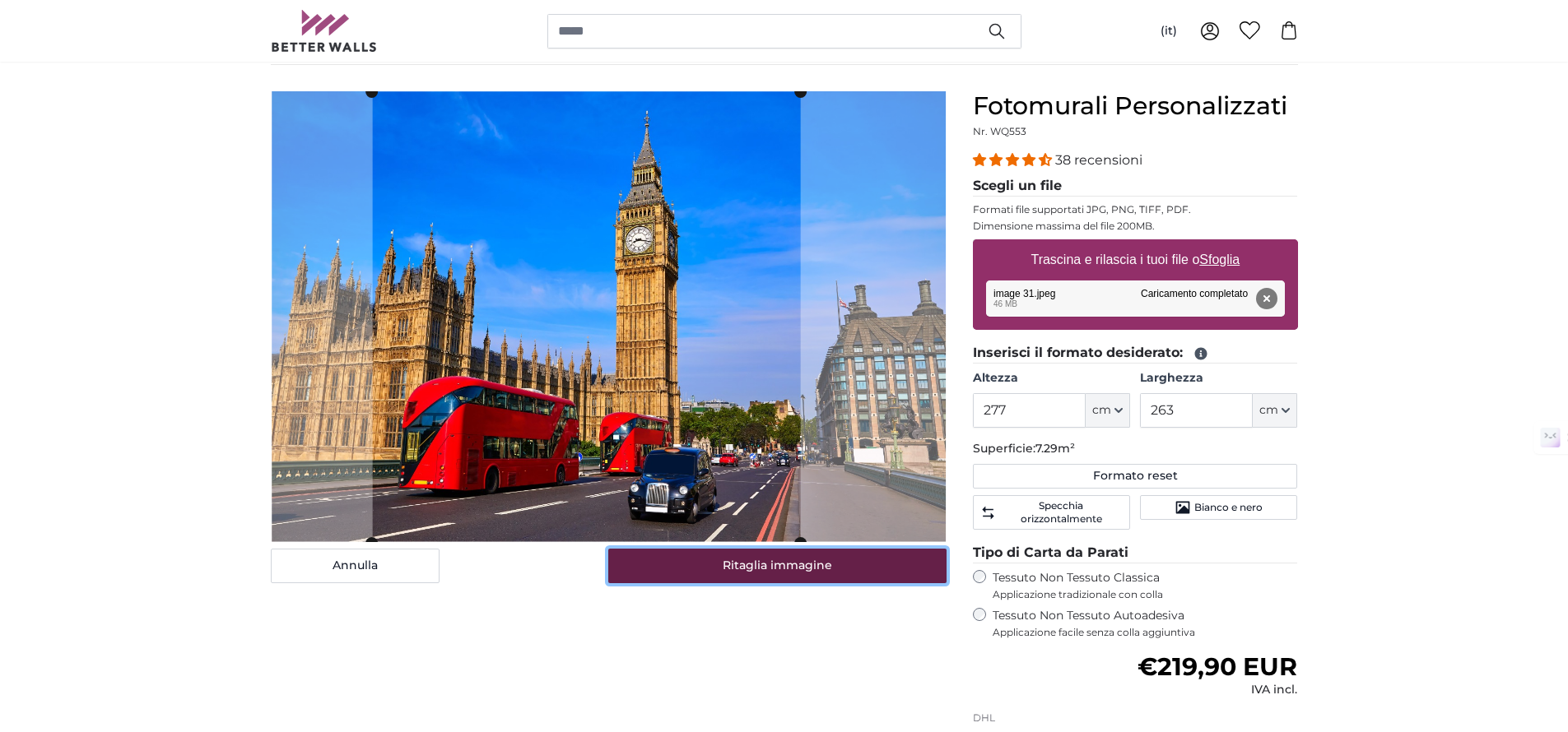
click at [688, 556] on button "Ritaglia immagine" at bounding box center [777, 565] width 338 height 35
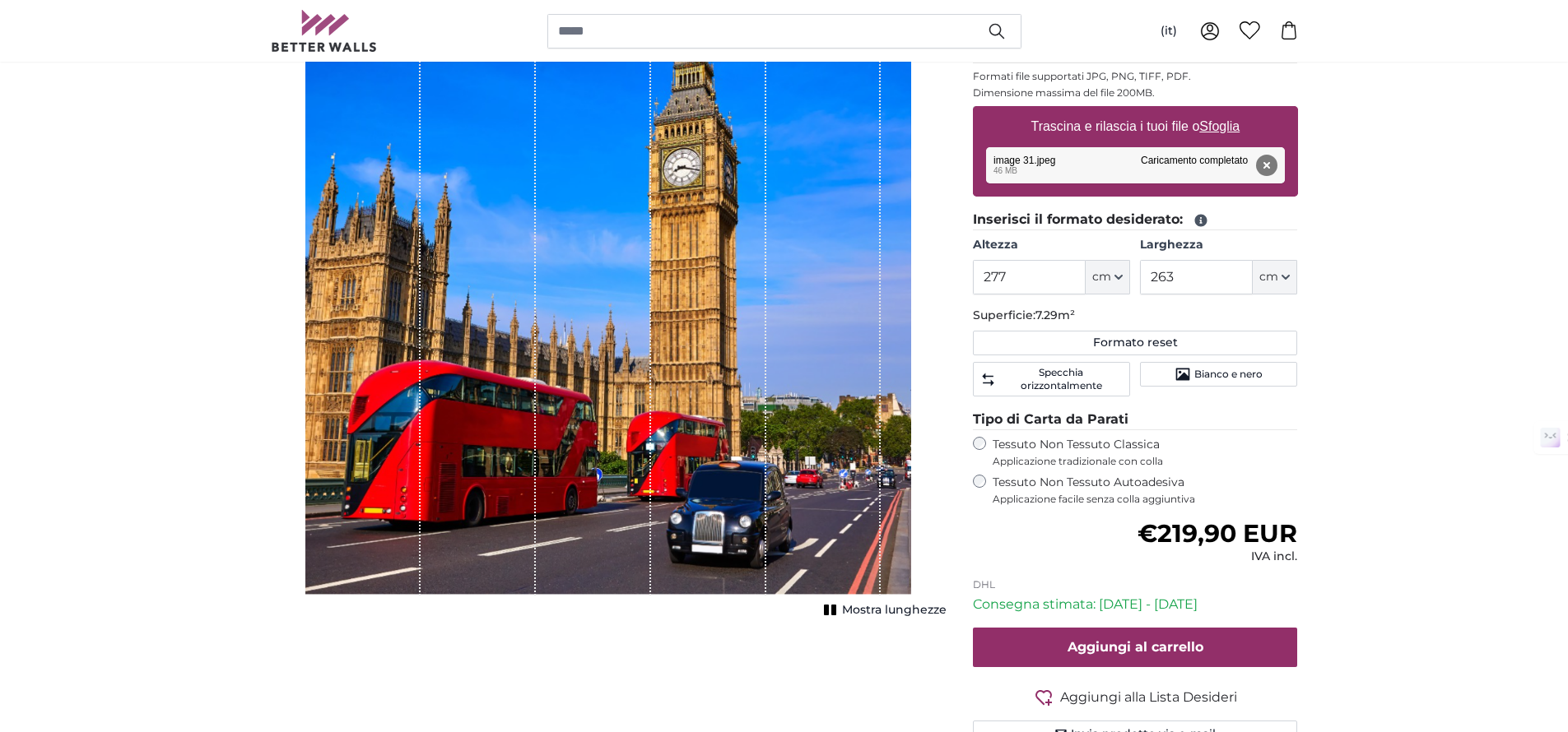
scroll to position [266, 0]
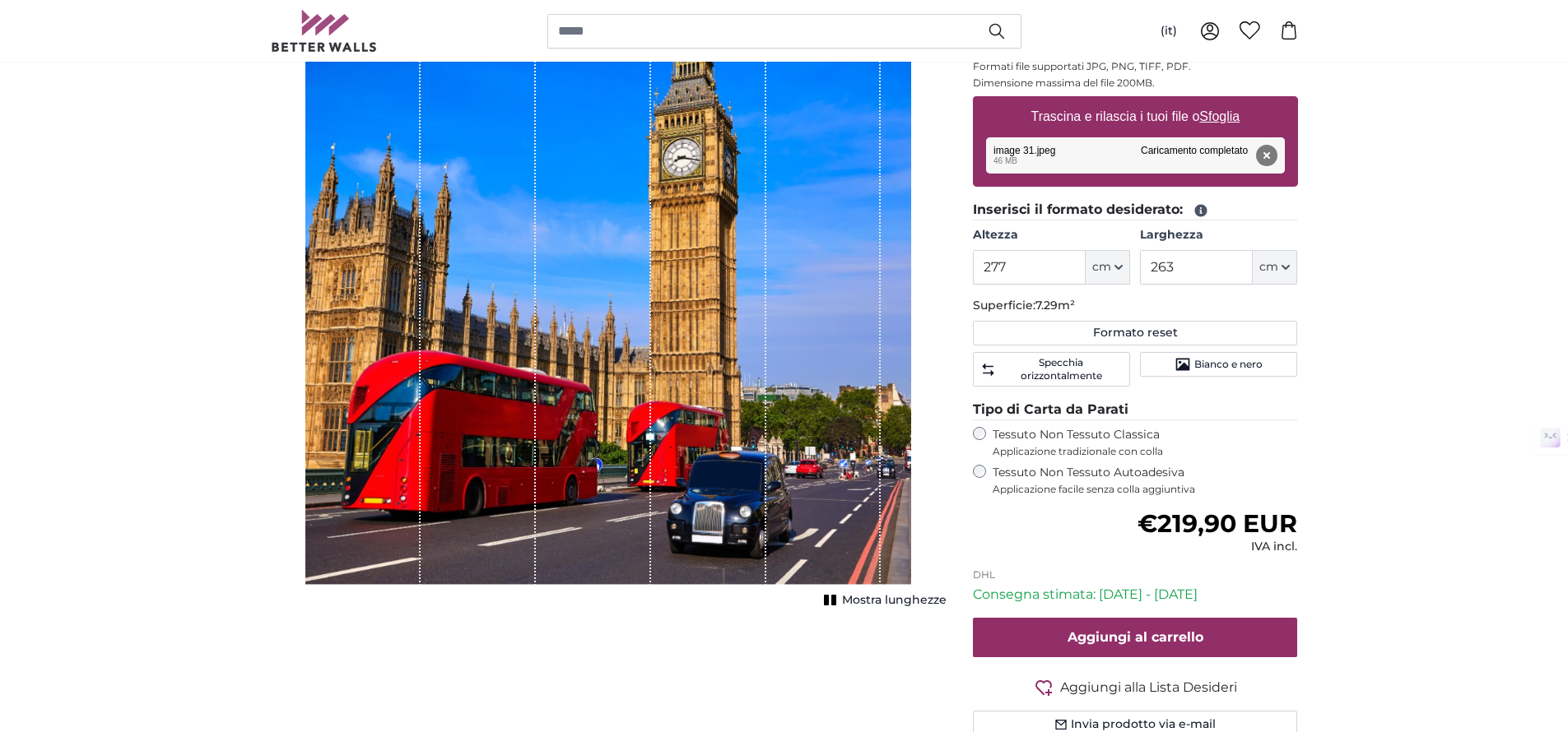
click at [885, 604] on span "Mostra lunghezze" at bounding box center [894, 600] width 104 height 17
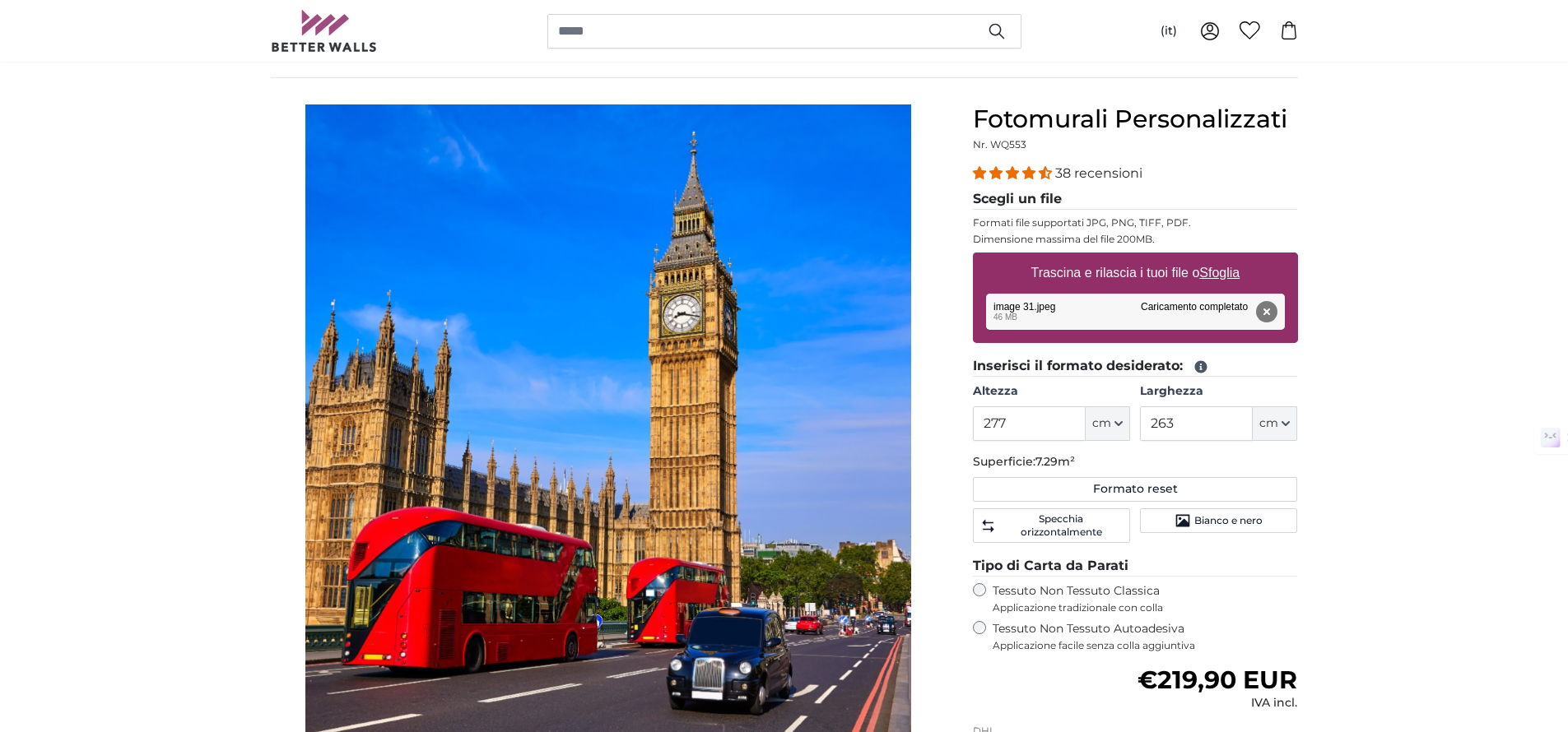
scroll to position [128, 0]
